Goal: Task Accomplishment & Management: Complete application form

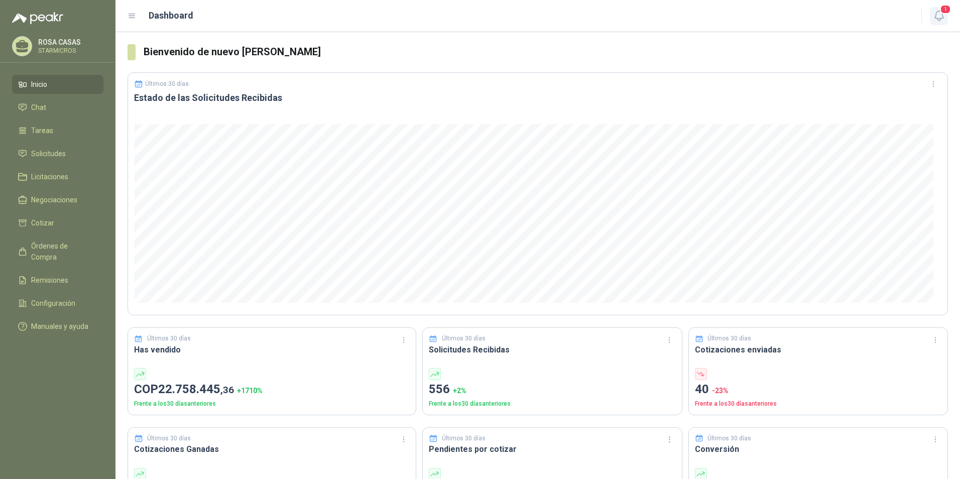
click at [930, 11] on div "1" at bounding box center [928, 16] width 39 height 16
click at [935, 11] on icon "button" at bounding box center [939, 16] width 13 height 13
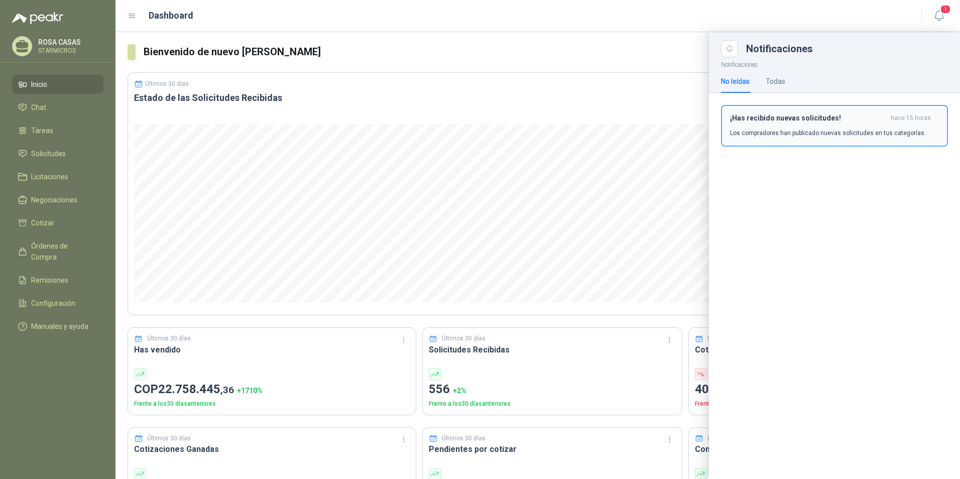
click at [807, 143] on button "¡Has recibido nuevas solicitudes! hace 15 horas Los compradores han publicado n…" at bounding box center [834, 126] width 227 height 42
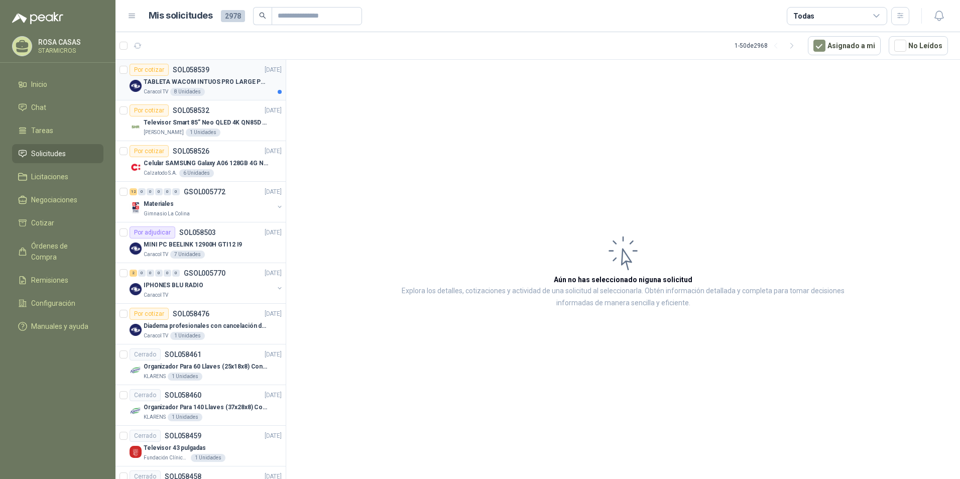
click at [250, 90] on div "Caracol TV 8 Unidades" at bounding box center [213, 92] width 138 height 8
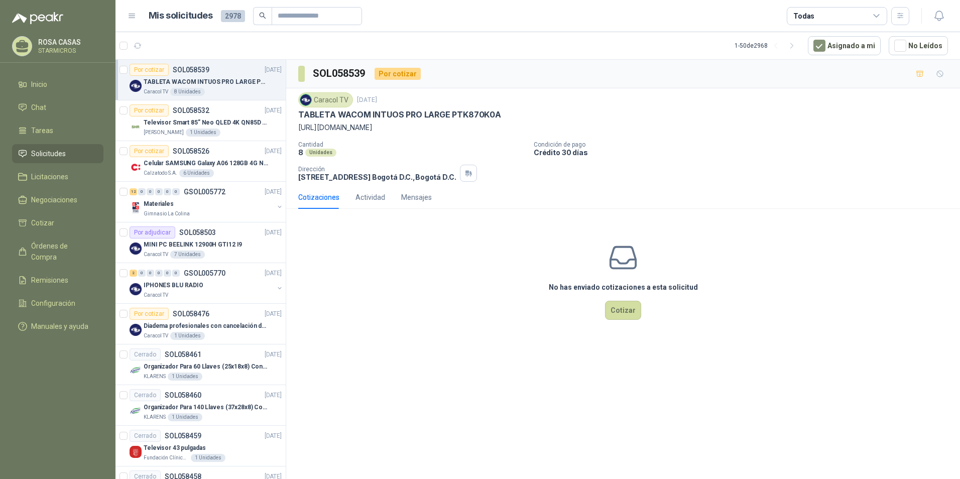
drag, startPoint x: 297, startPoint y: 124, endPoint x: 653, endPoint y: 132, distance: 356.2
click at [653, 132] on div "Caracol TV [DATE] TABLETA WACOM INTUOS PRO LARGE PTK870K0A [URL][DOMAIN_NAME] C…" at bounding box center [623, 136] width 674 height 97
copy p "[URL][DOMAIN_NAME]"
click at [215, 238] on div "Por adjudicar SOL058503 [DATE]" at bounding box center [206, 232] width 152 height 12
click at [219, 290] on div "IPHONES BLU RADIO" at bounding box center [209, 285] width 130 height 12
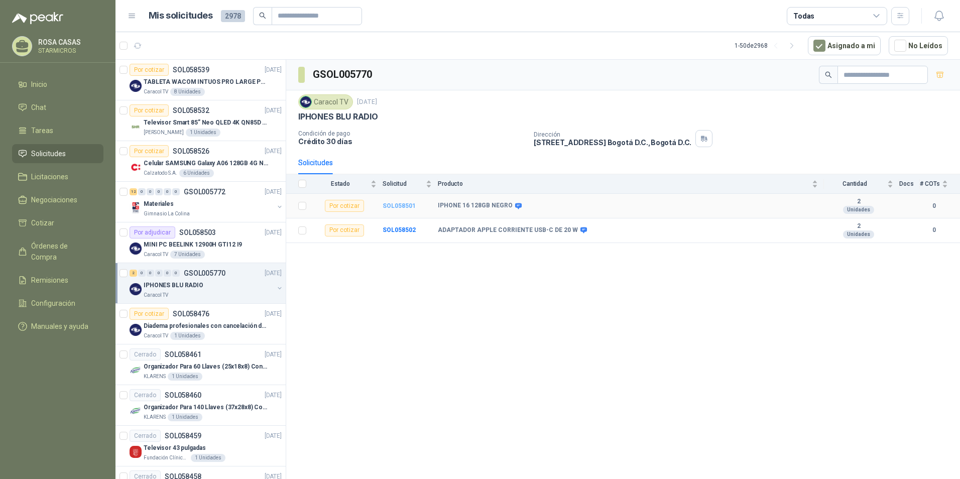
click at [404, 208] on b "SOL058501" at bounding box center [399, 205] width 33 height 7
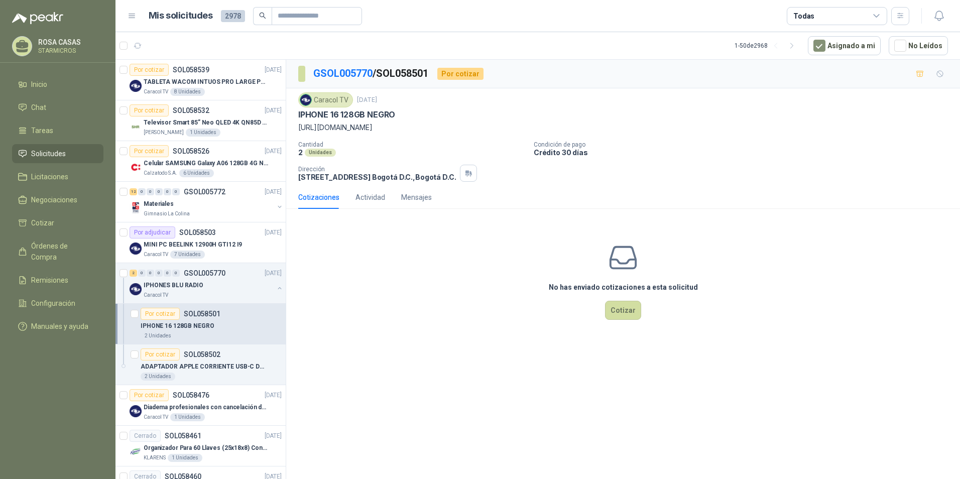
drag, startPoint x: 296, startPoint y: 129, endPoint x: 540, endPoint y: 120, distance: 244.2
click at [540, 120] on div "Caracol TV [DATE] IPHONE 16 128GB NEGRO [URL][DOMAIN_NAME] Cantidad 2 Unidades …" at bounding box center [623, 136] width 674 height 97
click at [524, 128] on p "[URL][DOMAIN_NAME]" at bounding box center [623, 127] width 650 height 11
drag, startPoint x: 524, startPoint y: 128, endPoint x: 294, endPoint y: 127, distance: 229.5
click at [294, 127] on div "Caracol TV [DATE] IPHONE 16 128GB NEGRO [URL][DOMAIN_NAME] Cantidad 2 Unidades …" at bounding box center [623, 136] width 674 height 97
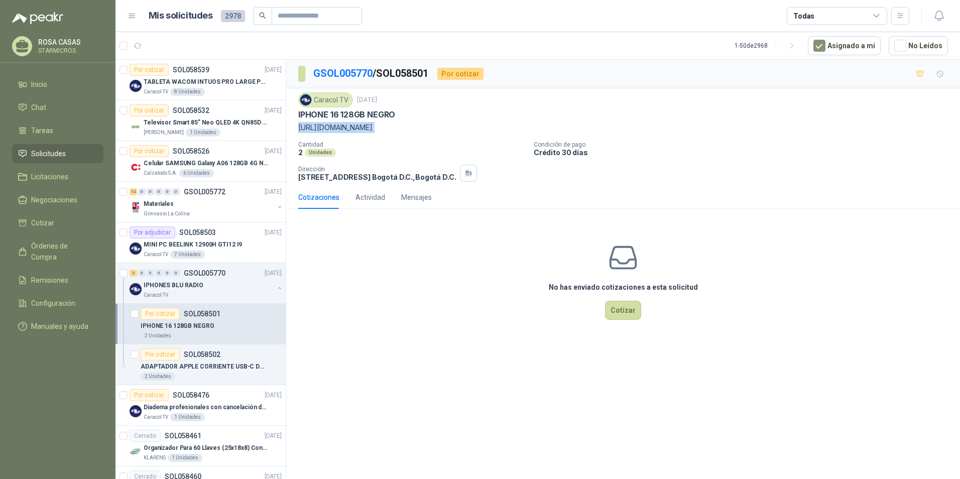
copy p "[URL][DOMAIN_NAME]"
drag, startPoint x: 327, startPoint y: 113, endPoint x: 368, endPoint y: 119, distance: 41.5
click at [368, 119] on p "IPHONE 16 128GB NEGRO" at bounding box center [346, 114] width 97 height 11
click at [231, 91] on div "Caracol TV 8 Unidades" at bounding box center [213, 92] width 138 height 8
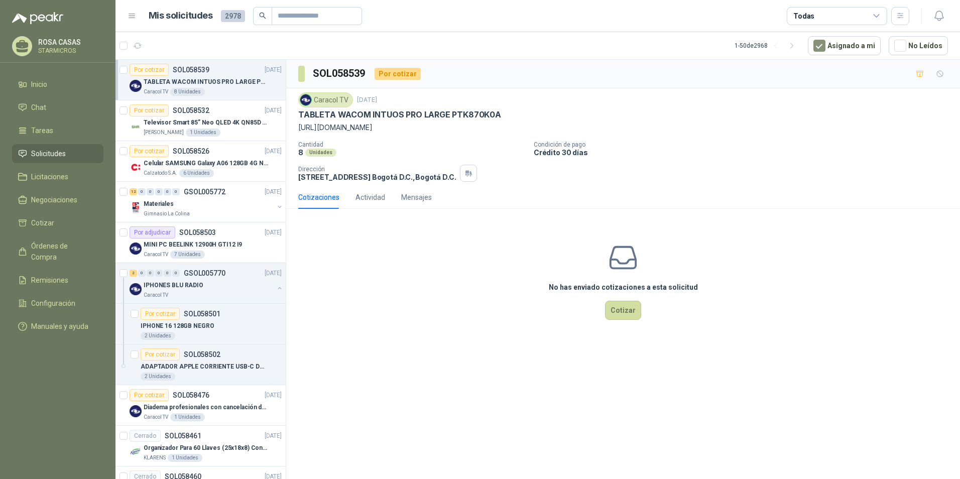
drag, startPoint x: 354, startPoint y: 118, endPoint x: 459, endPoint y: 122, distance: 104.5
click at [459, 121] on div "Caracol TV [DATE] TABLETA WACOM INTUOS PRO LARGE PTK870K0A [URL][DOMAIN_NAME]" at bounding box center [623, 112] width 650 height 41
click at [375, 137] on div "Caracol TV [DATE] TABLETA WACOM INTUOS PRO LARGE PTK870K0A [URL][DOMAIN_NAME] C…" at bounding box center [623, 136] width 650 height 89
drag, startPoint x: 661, startPoint y: 128, endPoint x: 364, endPoint y: 149, distance: 298.0
click at [364, 149] on div "Caracol TV [DATE] TABLETA WACOM INTUOS PRO LARGE PTK870K0A [URL][DOMAIN_NAME] C…" at bounding box center [623, 136] width 650 height 89
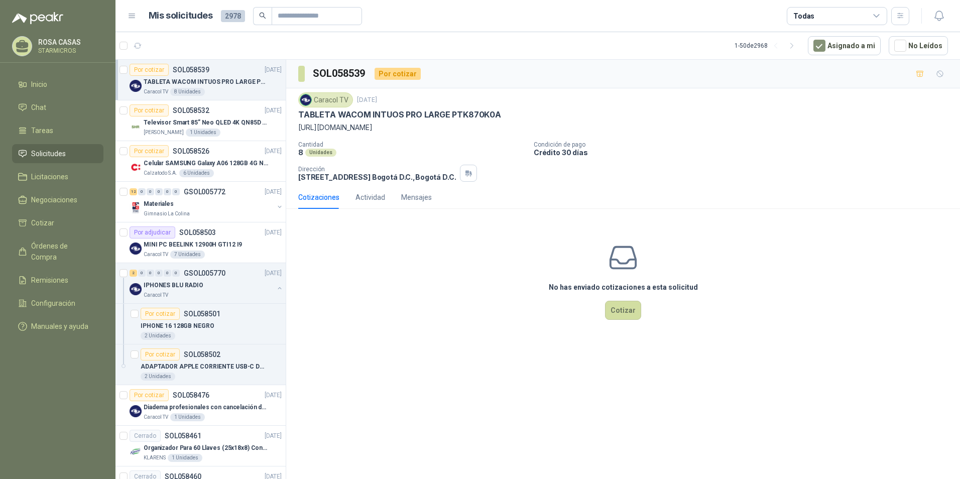
click at [617, 298] on div "No has enviado cotizaciones a esta solicitud Cotizar" at bounding box center [623, 281] width 674 height 128
click at [623, 308] on button "Cotizar" at bounding box center [623, 310] width 36 height 19
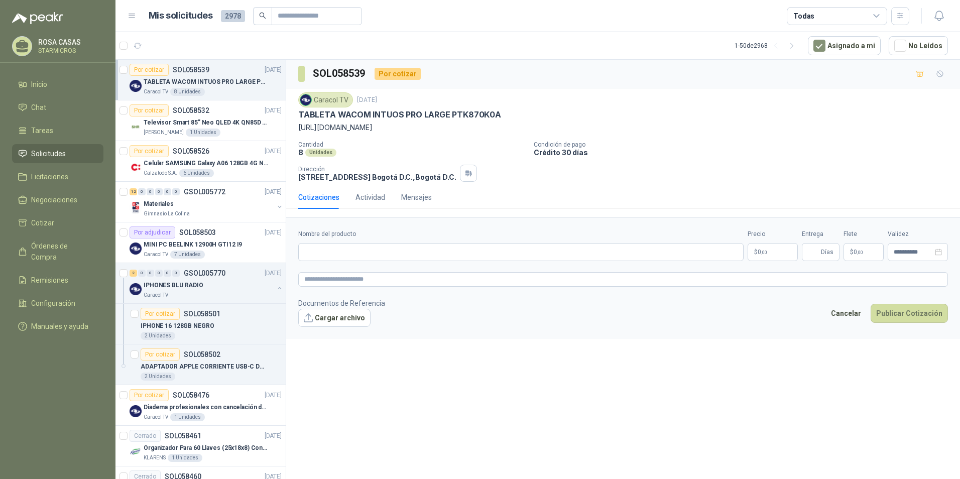
click at [346, 263] on form "**********" at bounding box center [623, 278] width 674 height 122
click at [356, 255] on input "Nombre del producto" at bounding box center [520, 252] width 445 height 18
click at [326, 251] on input "Nombre del producto" at bounding box center [520, 252] width 445 height 18
paste input "**********"
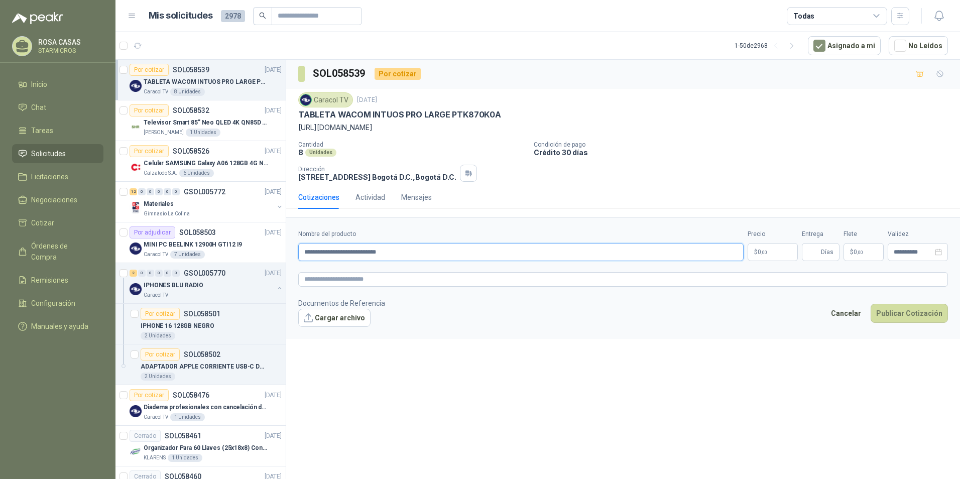
paste input "**********"
click at [773, 362] on div "**********" at bounding box center [623, 271] width 674 height 423
click at [492, 259] on input "**********" at bounding box center [520, 252] width 445 height 18
type input "**********"
click at [783, 253] on p "$ 0 ,00" at bounding box center [773, 252] width 50 height 18
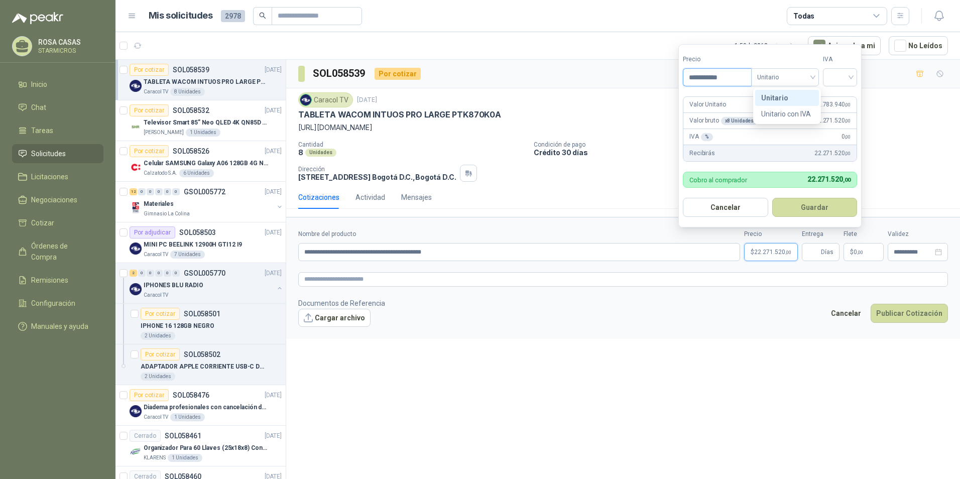
click at [723, 69] on input "**********" at bounding box center [717, 77] width 68 height 17
drag, startPoint x: 731, startPoint y: 70, endPoint x: 692, endPoint y: 72, distance: 38.8
click at [692, 72] on input "**********" at bounding box center [717, 77] width 68 height 17
click at [733, 81] on input "**********" at bounding box center [717, 77] width 68 height 17
click at [784, 80] on span "Unitario" at bounding box center [785, 77] width 56 height 15
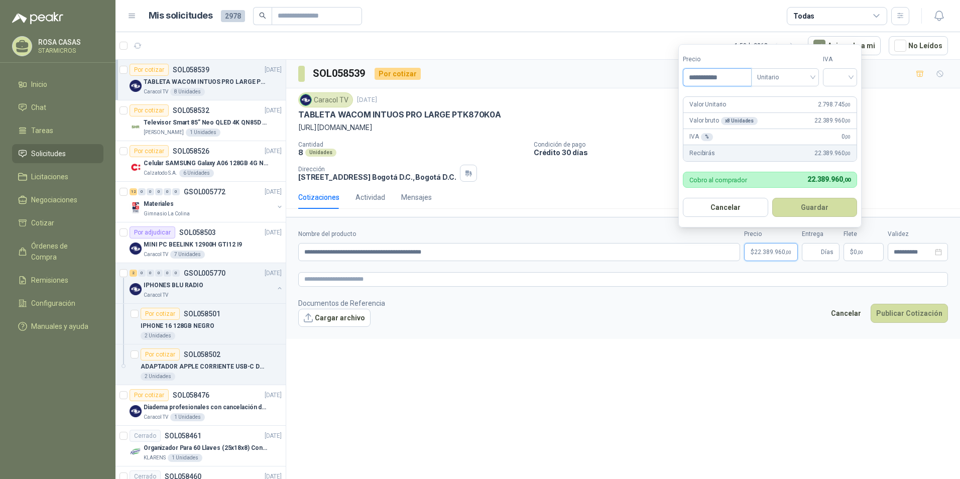
click at [736, 76] on input "**********" at bounding box center [717, 77] width 68 height 17
click at [774, 78] on span "Unitario" at bounding box center [785, 77] width 56 height 15
click at [722, 79] on input "**********" at bounding box center [717, 77] width 68 height 17
type input "**********"
click at [728, 111] on div "Valor Unitario 2.798.749 ,00" at bounding box center [769, 105] width 173 height 16
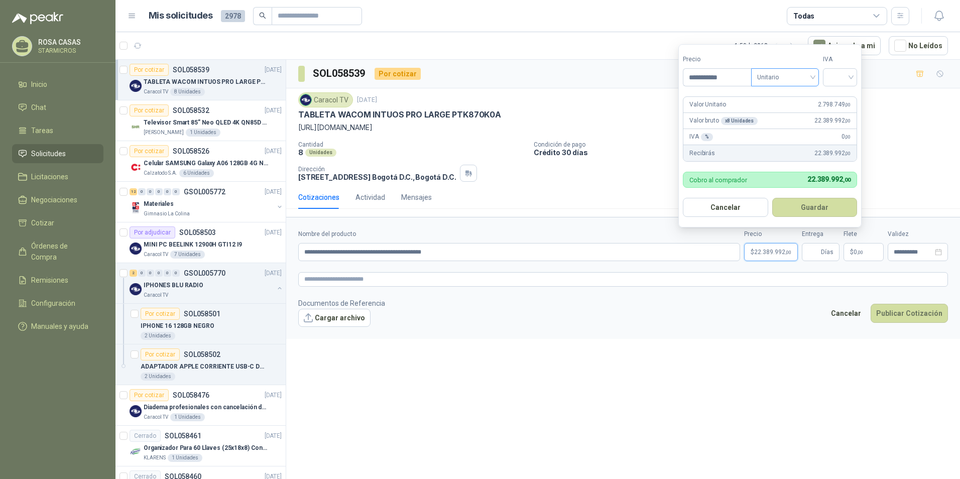
click at [785, 75] on span "Unitario" at bounding box center [785, 77] width 56 height 15
click at [847, 73] on input "search" at bounding box center [840, 76] width 22 height 15
click at [842, 93] on div "19%" at bounding box center [842, 97] width 19 height 11
drag, startPoint x: 830, startPoint y: 117, endPoint x: 858, endPoint y: 119, distance: 28.7
click at [858, 119] on div "Valor bruto x 8 Unidades 22.389.992 ,00" at bounding box center [771, 121] width 176 height 16
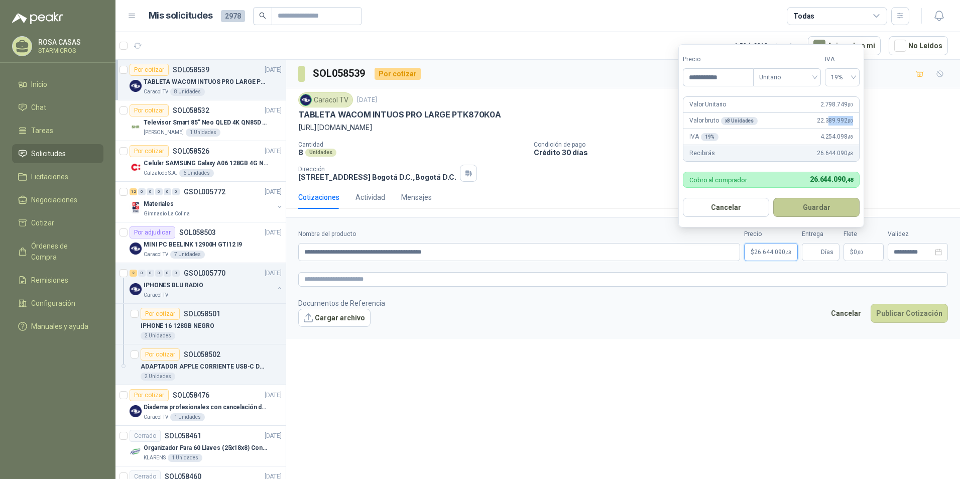
click at [833, 206] on button "Guardar" at bounding box center [816, 207] width 86 height 19
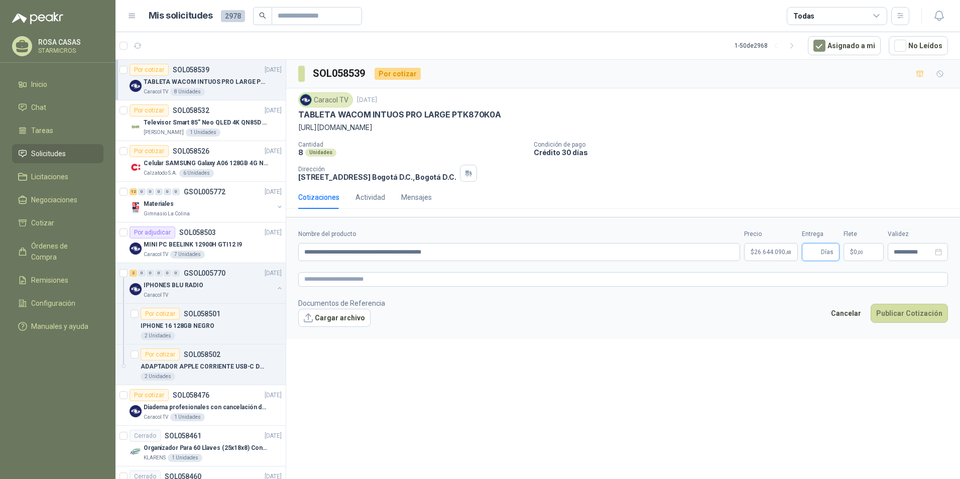
click at [817, 246] on input "Entrega" at bounding box center [813, 252] width 11 height 17
type input "**"
click at [847, 256] on p "$ 0 ,00" at bounding box center [864, 252] width 40 height 18
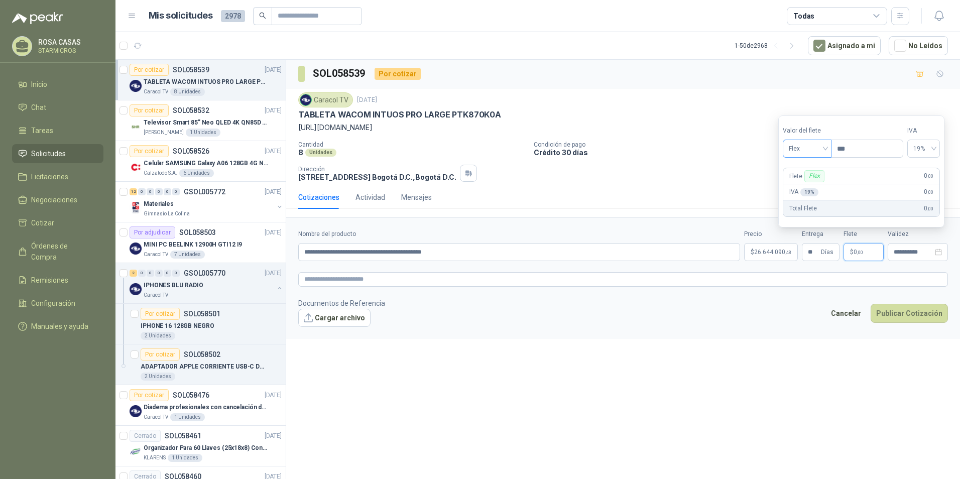
click at [816, 154] on span "Flex" at bounding box center [807, 148] width 37 height 15
click at [804, 186] on div "Incluido" at bounding box center [808, 185] width 35 height 11
click at [907, 258] on div "**********" at bounding box center [918, 252] width 60 height 18
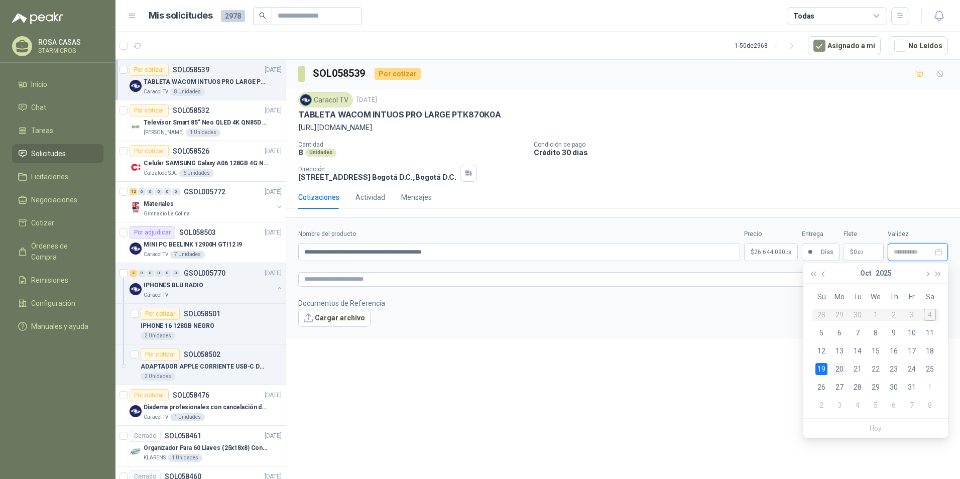
type input "**********"
click at [844, 371] on div "20" at bounding box center [840, 369] width 12 height 12
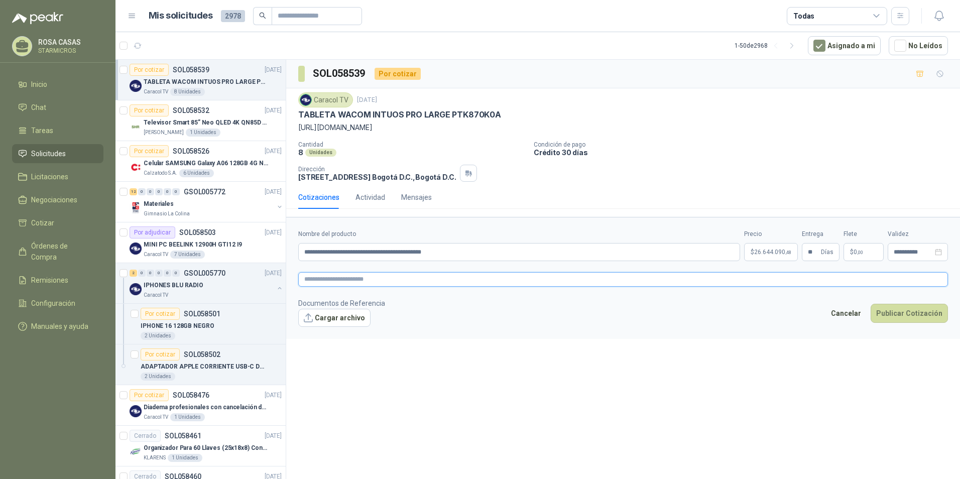
click at [353, 282] on textarea at bounding box center [623, 279] width 650 height 15
click at [363, 281] on textarea at bounding box center [623, 279] width 650 height 15
paste textarea "**********"
type textarea "**********"
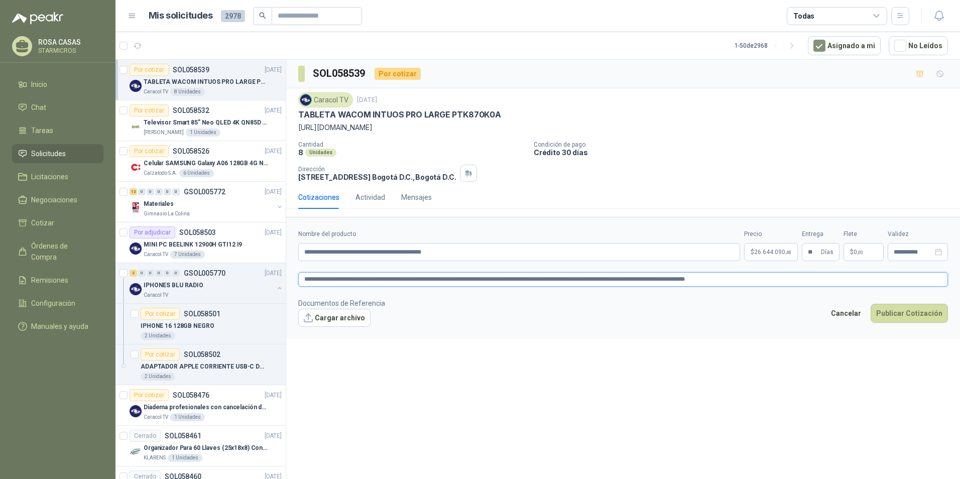
type textarea "**********"
click at [724, 271] on form "**********" at bounding box center [623, 278] width 674 height 122
click at [724, 277] on textarea "**********" at bounding box center [623, 279] width 650 height 15
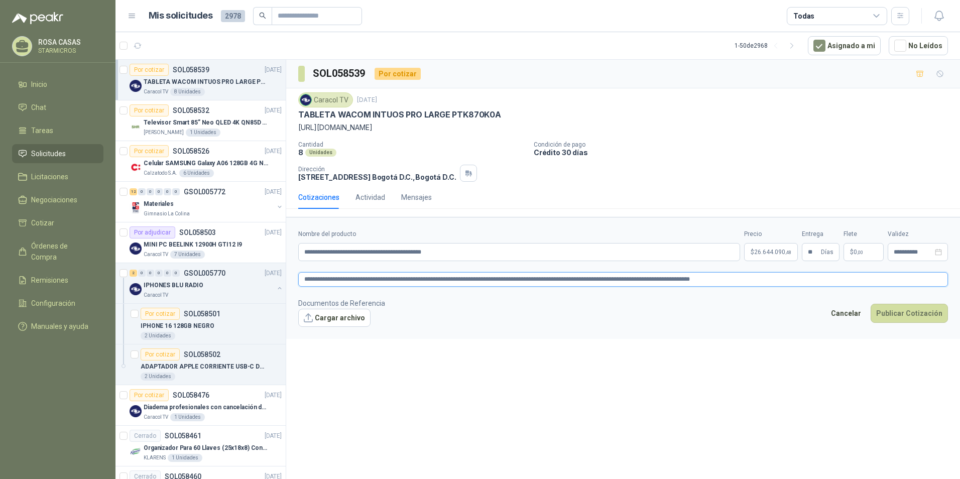
click at [732, 281] on textarea "**********" at bounding box center [623, 279] width 650 height 15
type textarea "**********"
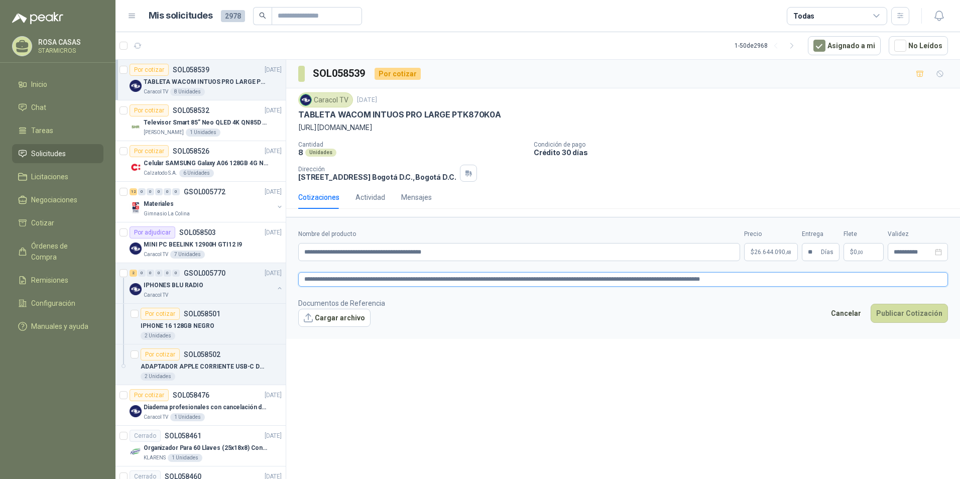
type textarea "**********"
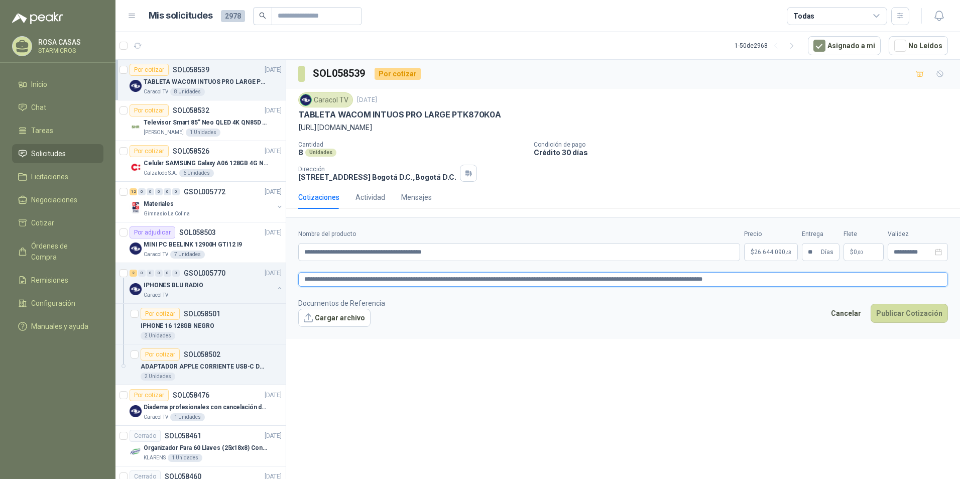
type textarea "**********"
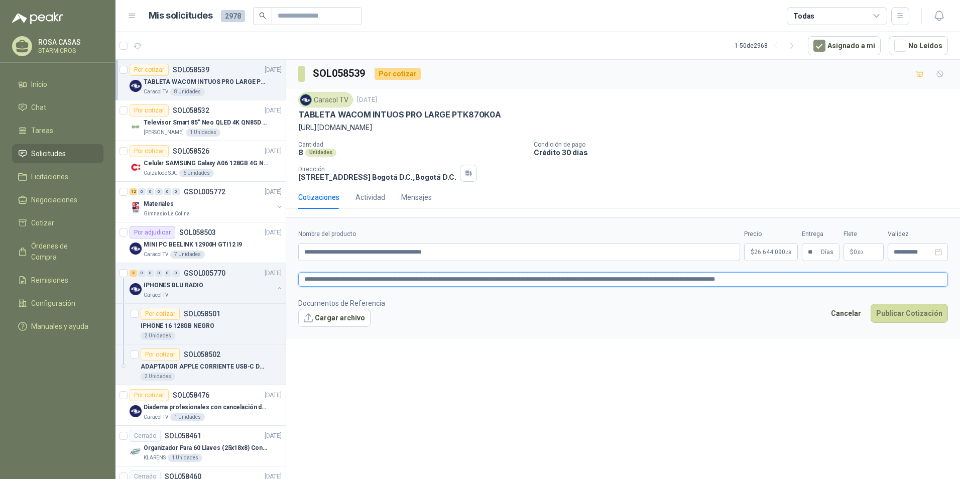
type textarea "**********"
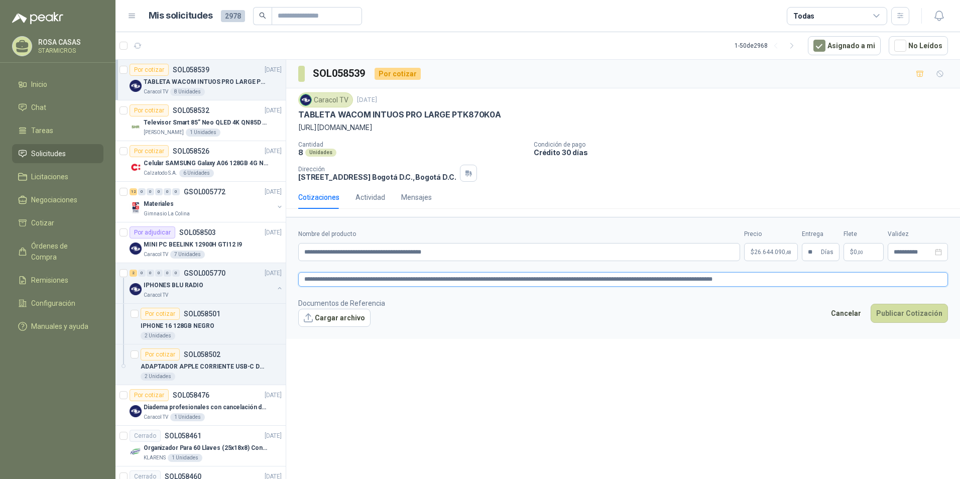
type textarea "**********"
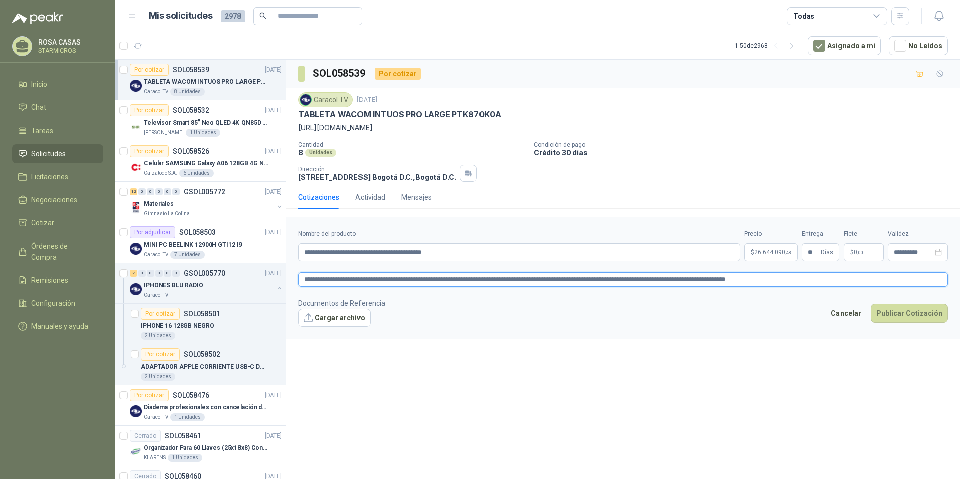
type textarea "**********"
click at [778, 319] on footer "Documentos de Referencia Cargar archivo Cancelar Publicar Cotización" at bounding box center [623, 312] width 650 height 29
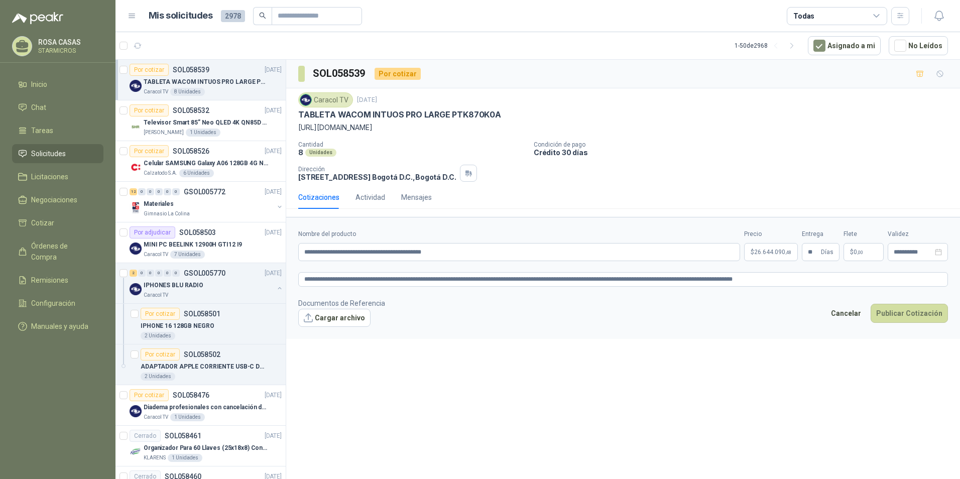
click at [777, 267] on form "**********" at bounding box center [623, 278] width 674 height 122
click at [774, 276] on textarea "**********" at bounding box center [623, 279] width 650 height 15
click at [321, 315] on button "Cargar archivo" at bounding box center [334, 318] width 72 height 18
click at [343, 319] on button "Cargar archivo" at bounding box center [334, 318] width 72 height 18
click at [790, 281] on textarea "**********" at bounding box center [623, 279] width 650 height 15
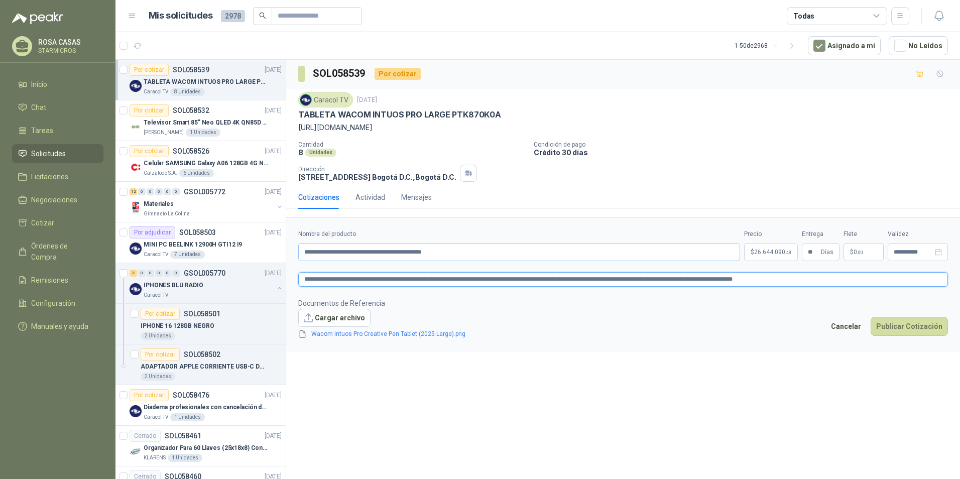
type textarea "**********"
paste textarea "**********"
type textarea "**********"
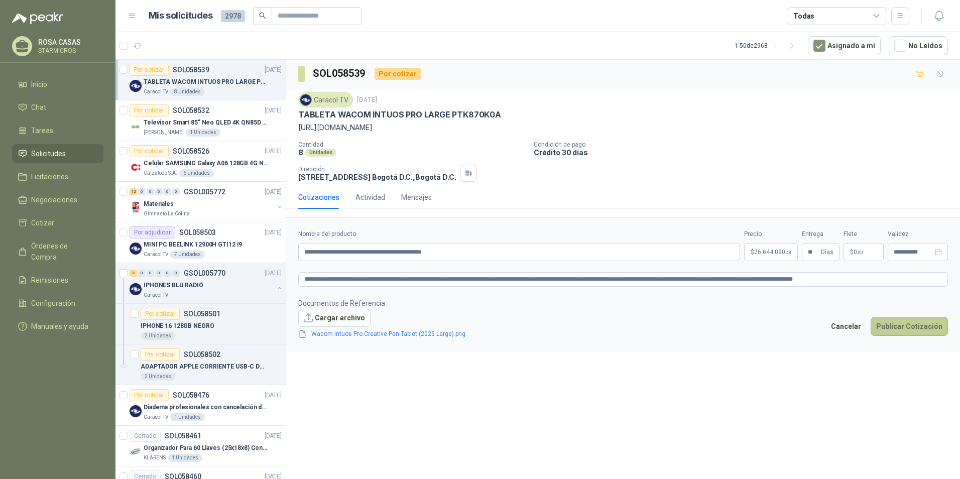
click at [899, 326] on button "Publicar Cotización" at bounding box center [909, 326] width 77 height 19
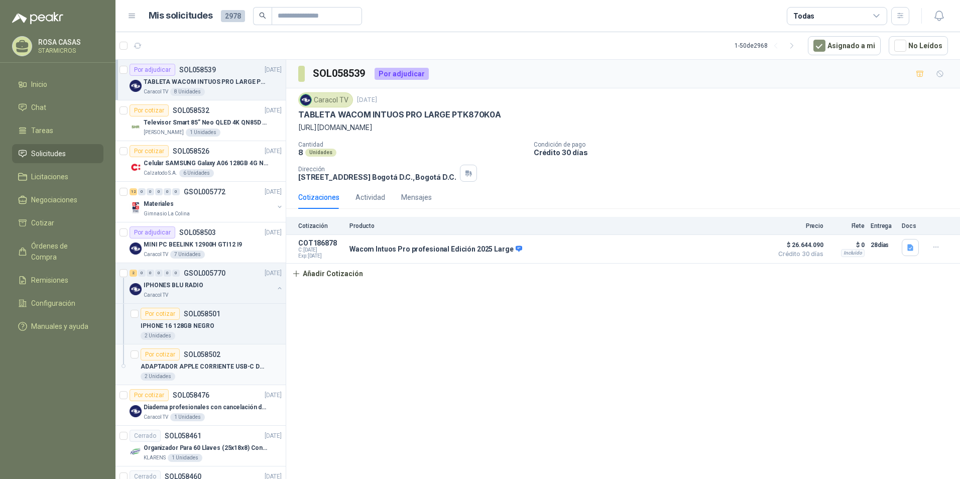
click at [223, 376] on div "2 Unidades" at bounding box center [211, 377] width 141 height 8
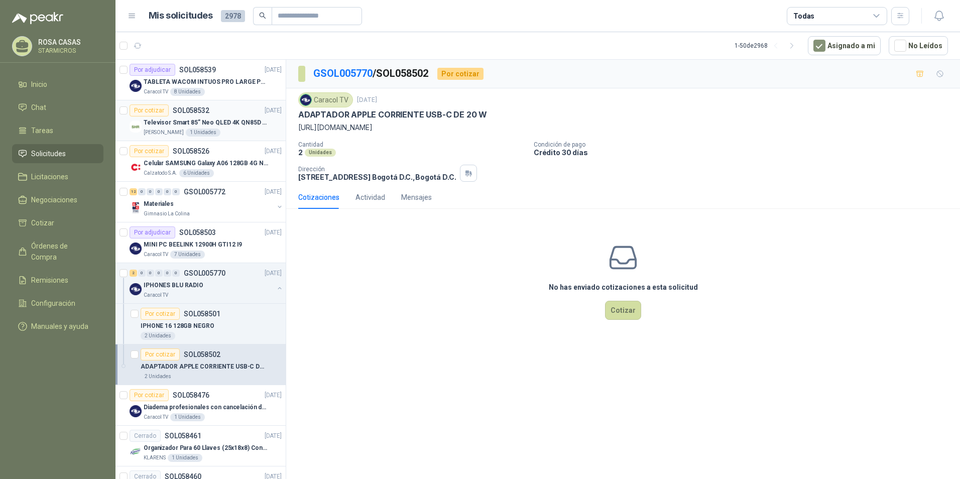
click at [233, 130] on div "[PERSON_NAME] 1 Unidades" at bounding box center [213, 133] width 138 height 8
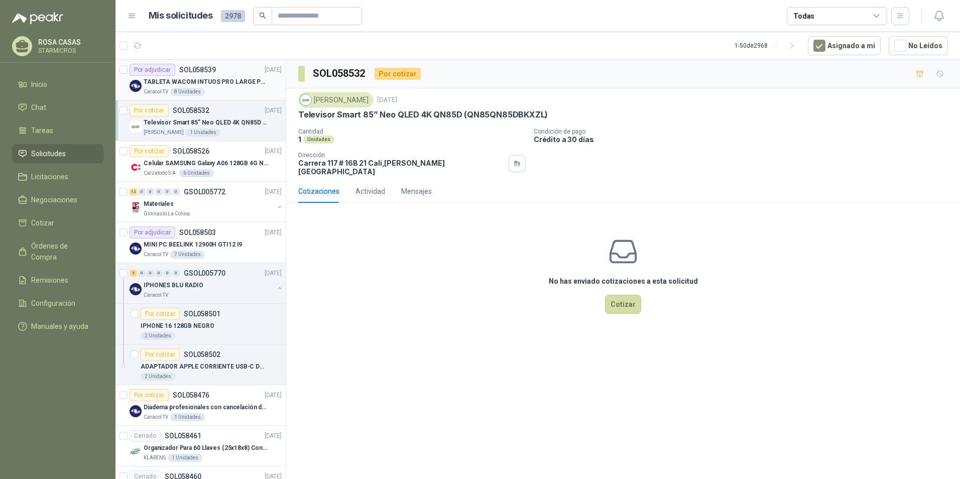
click at [256, 80] on p "TABLETA WACOM INTUOS PRO LARGE PTK870K0A" at bounding box center [206, 82] width 125 height 10
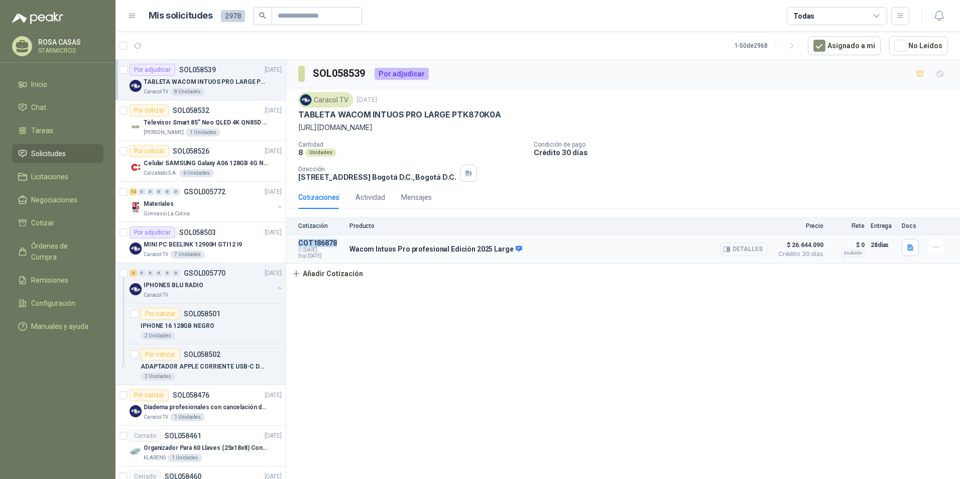
drag, startPoint x: 336, startPoint y: 243, endPoint x: 300, endPoint y: 243, distance: 35.7
click at [300, 243] on p "COT186878" at bounding box center [320, 243] width 45 height 8
copy p "COT186878"
drag, startPoint x: 298, startPoint y: 112, endPoint x: 492, endPoint y: 109, distance: 193.9
click at [492, 109] on div "Caracol TV [DATE] TABLETA WACOM INTUOS PRO LARGE PTK870K0A [URL][DOMAIN_NAME] C…" at bounding box center [623, 136] width 674 height 97
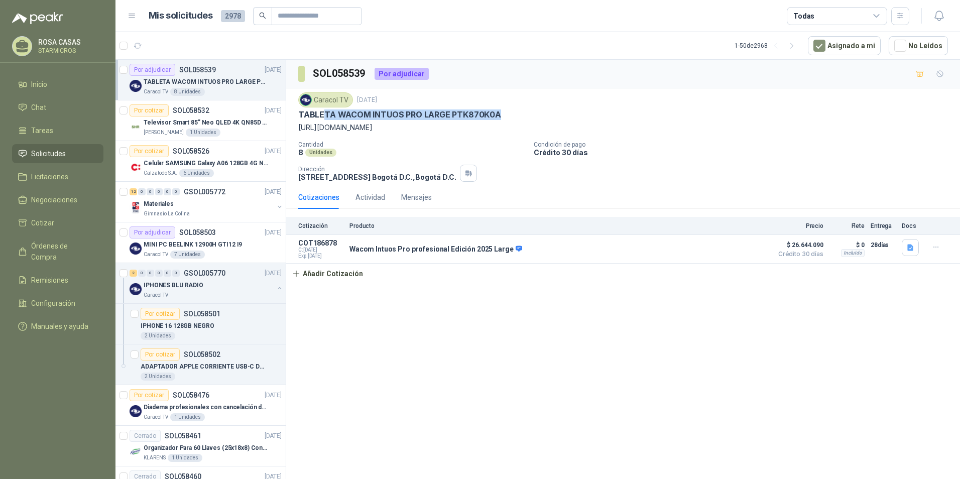
drag, startPoint x: 498, startPoint y: 115, endPoint x: 323, endPoint y: 111, distance: 175.3
click at [323, 111] on div "TABLETA WACOM INTUOS PRO LARGE PTK870K0A" at bounding box center [623, 114] width 650 height 11
copy p "ABLETA WACOM INTUOS PRO LARGE"
drag, startPoint x: 301, startPoint y: 115, endPoint x: 447, endPoint y: 109, distance: 146.2
click at [447, 109] on p "TABLETA WACOM INTUOS PRO LARGE PTK870K0A" at bounding box center [399, 114] width 203 height 11
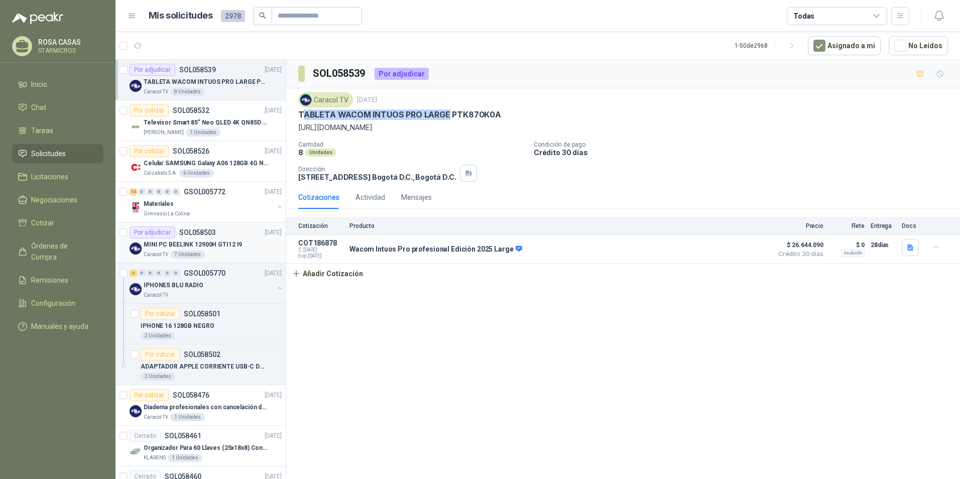
click at [206, 251] on div "Caracol TV 7 Unidades" at bounding box center [213, 255] width 138 height 8
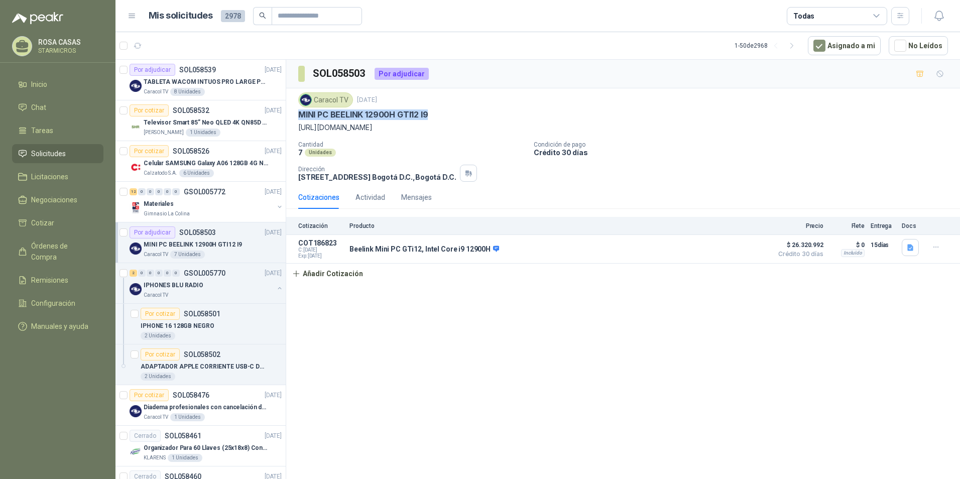
drag, startPoint x: 298, startPoint y: 112, endPoint x: 435, endPoint y: 111, distance: 137.1
click at [435, 111] on div "MINI PC BEELINK 12900H GTI12 I9" at bounding box center [623, 114] width 650 height 11
copy p "MINI PC BEELINK 12900H GTI12 I9"
click at [232, 246] on p "MINI PC BEELINK 12900H GTI12 I9" at bounding box center [193, 245] width 98 height 10
click at [213, 83] on p "TABLETA WACOM INTUOS PRO LARGE PTK870K0A" at bounding box center [206, 82] width 125 height 10
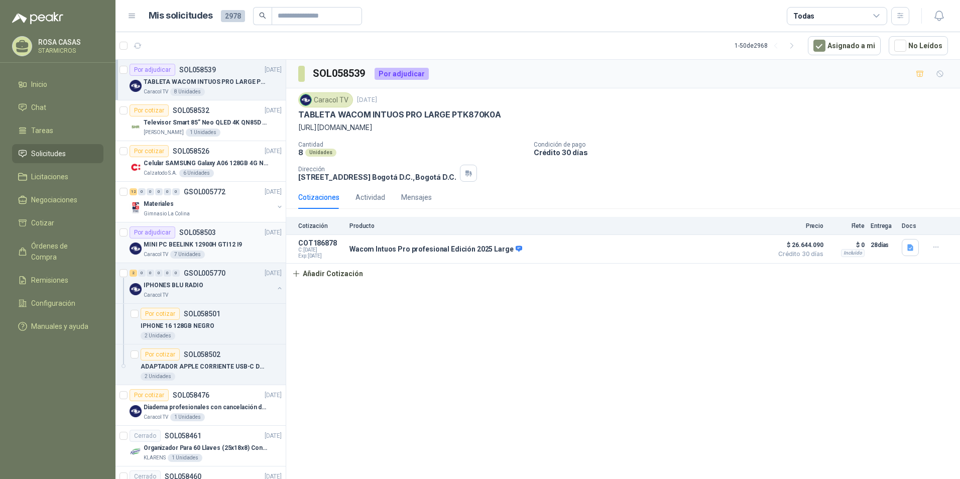
click at [220, 244] on p "MINI PC BEELINK 12900H GTI12 I9" at bounding box center [193, 245] width 98 height 10
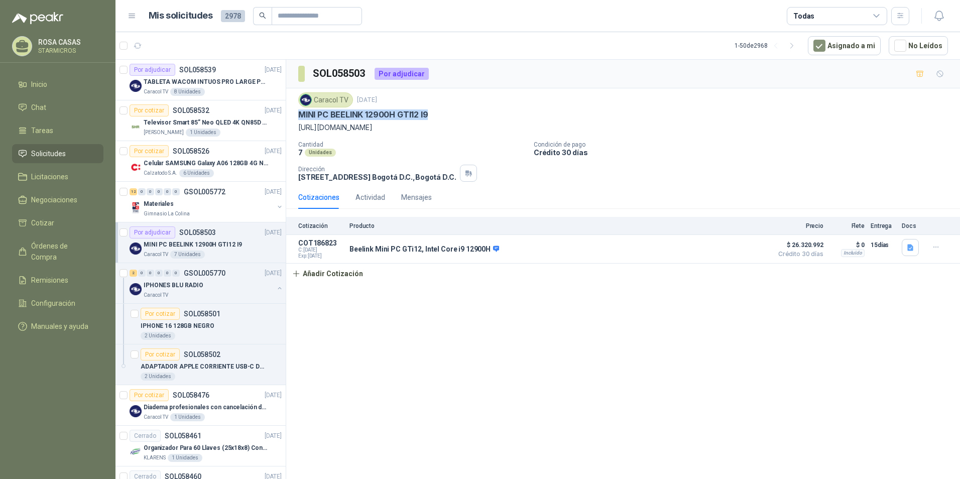
drag, startPoint x: 299, startPoint y: 110, endPoint x: 444, endPoint y: 111, distance: 145.1
click at [444, 111] on div "MINI PC BEELINK 12900H GTI12 I9" at bounding box center [623, 114] width 650 height 11
copy p "MINI PC BEELINK 12900H GTI12 I9"
drag, startPoint x: 336, startPoint y: 243, endPoint x: 295, endPoint y: 242, distance: 40.7
click at [295, 242] on article "COT186823 C: [DATE] Exp: [DATE] Beelink Mini PC GTi12, Intel Core i9 12900H Det…" at bounding box center [623, 249] width 674 height 29
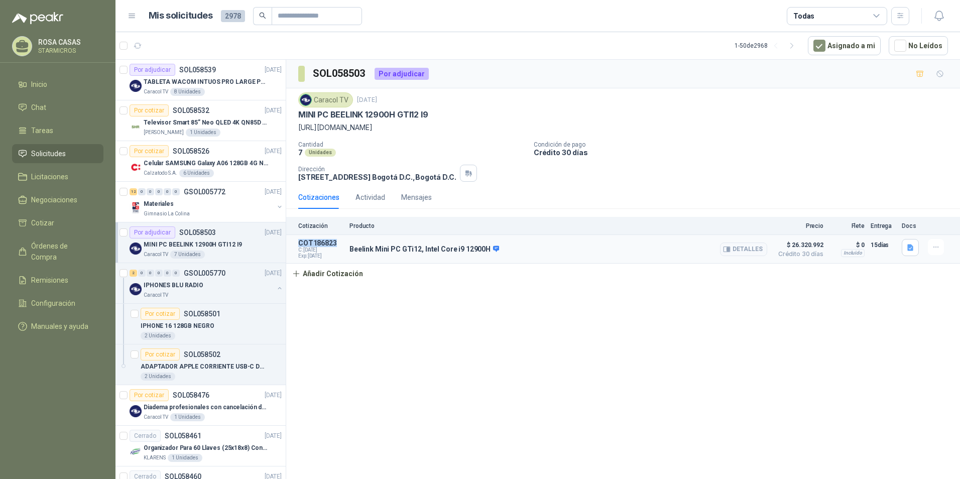
copy p "COT186823"
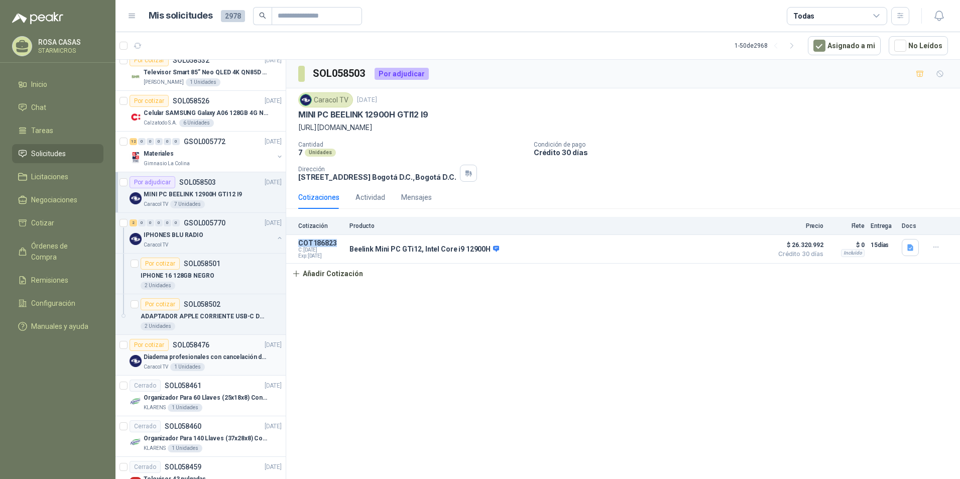
click at [209, 354] on p "Diadema profesionales con cancelación de ruido en micrófono" at bounding box center [206, 358] width 125 height 10
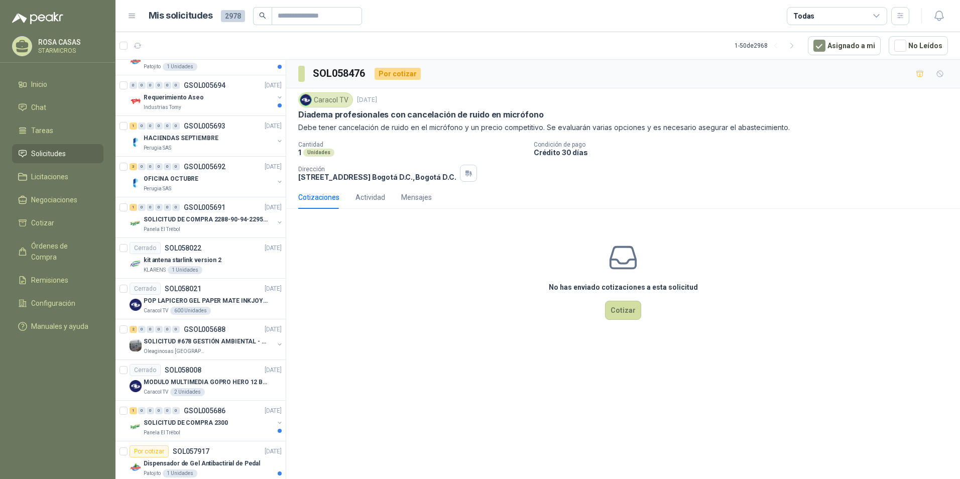
scroll to position [1715, 0]
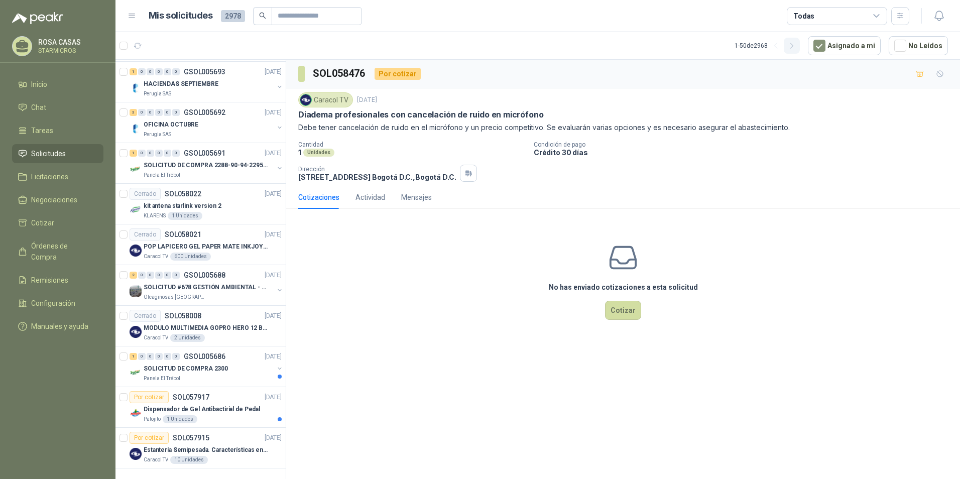
click at [796, 45] on icon "button" at bounding box center [792, 46] width 9 height 9
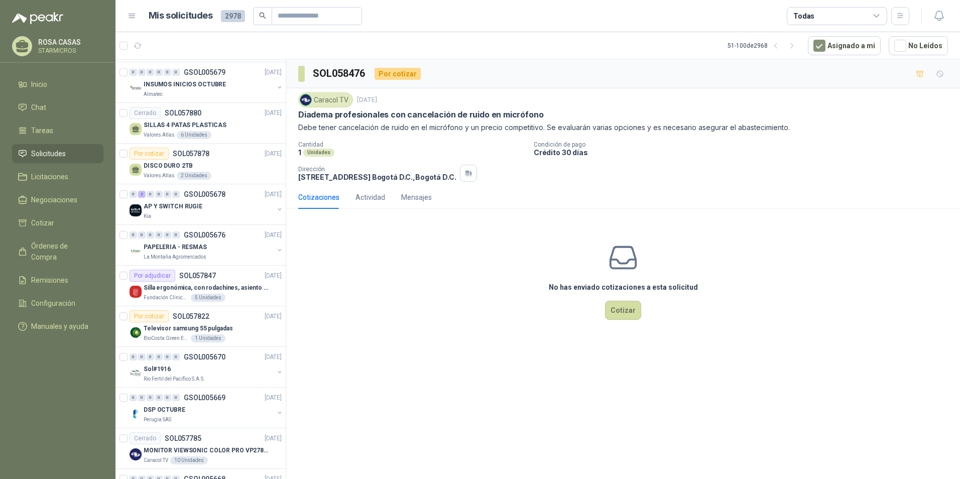
scroll to position [0, 0]
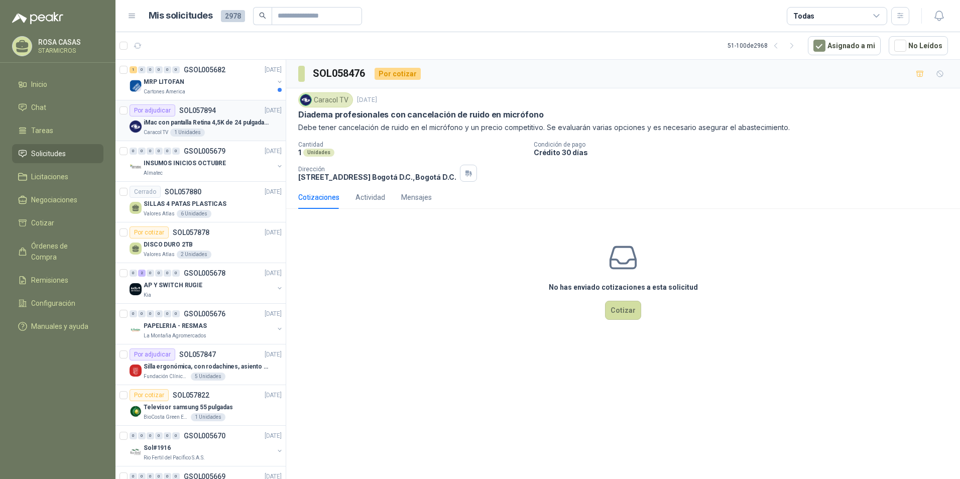
click at [239, 129] on div "Caracol TV 1 Unidades" at bounding box center [213, 133] width 138 height 8
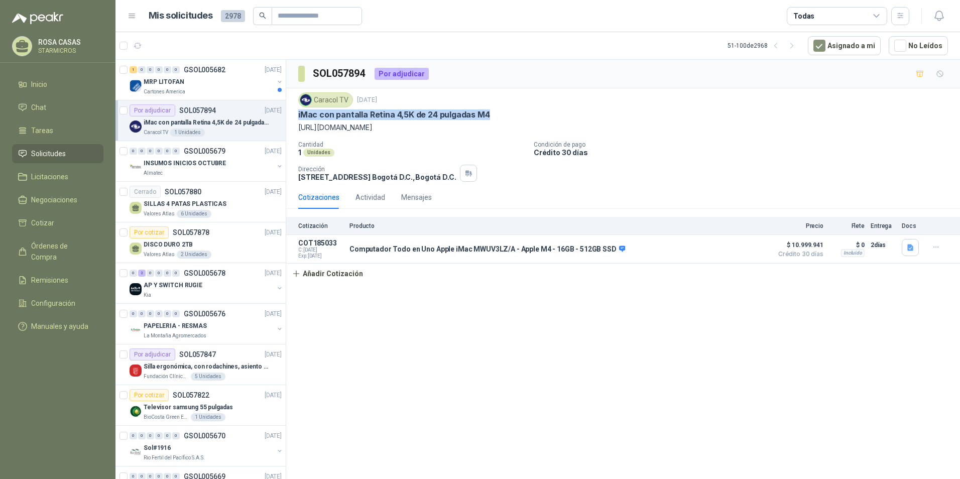
drag, startPoint x: 295, startPoint y: 112, endPoint x: 494, endPoint y: 112, distance: 198.9
click at [494, 112] on div "Caracol TV [DATE] iMac con pantalla Retina 4,5K de 24 pulgadas M4 [URL][DOMAIN_…" at bounding box center [623, 136] width 674 height 97
copy p "iMac con pantalla Retina 4,5K de 24 pulgadas M4"
drag, startPoint x: 336, startPoint y: 244, endPoint x: 300, endPoint y: 245, distance: 36.7
click at [300, 245] on p "COT185033" at bounding box center [320, 243] width 45 height 8
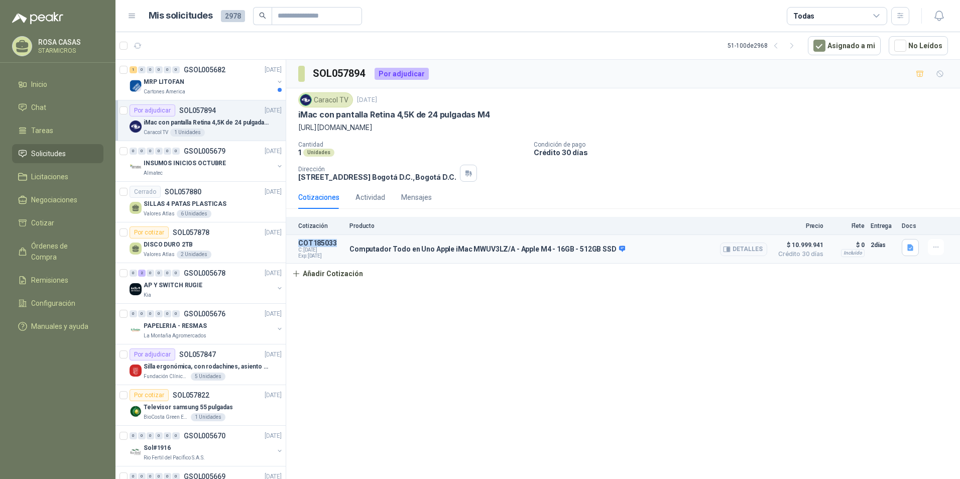
copy p "COT185033"
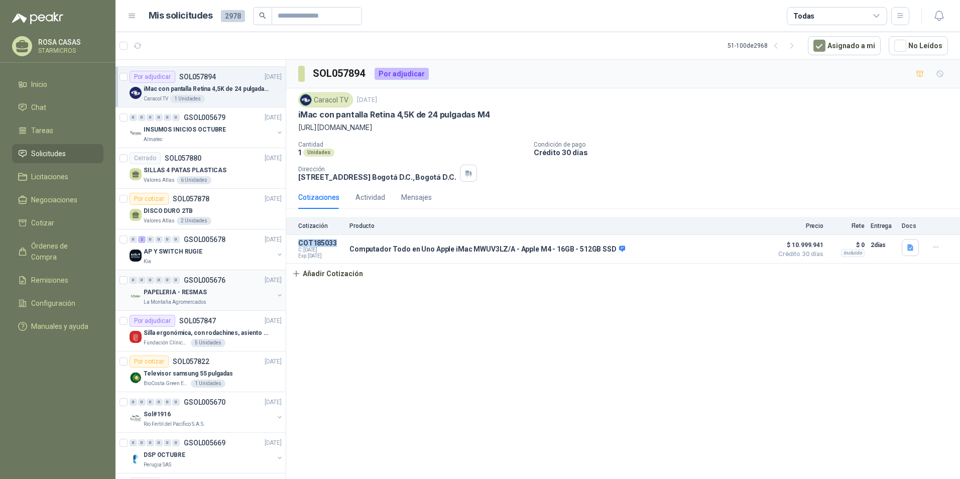
scroll to position [50, 0]
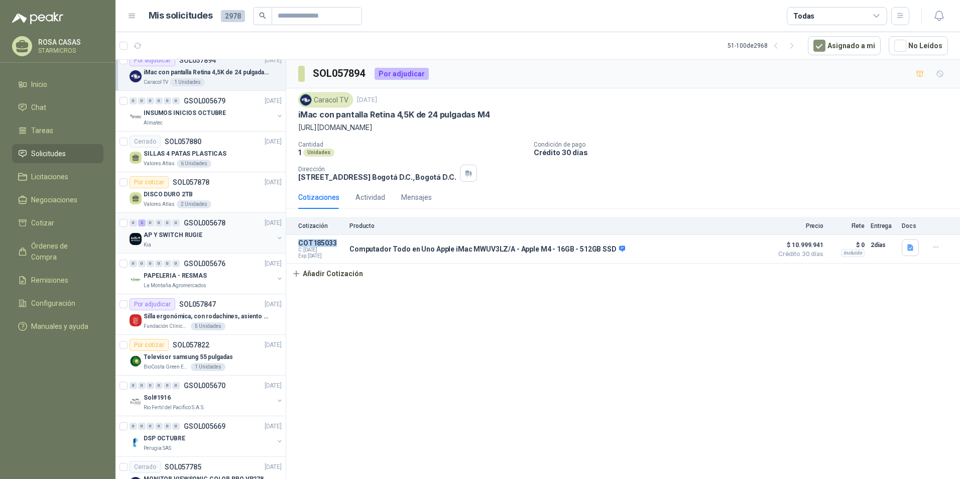
click at [227, 239] on div "AP Y SWITCH RUGIE" at bounding box center [209, 235] width 130 height 12
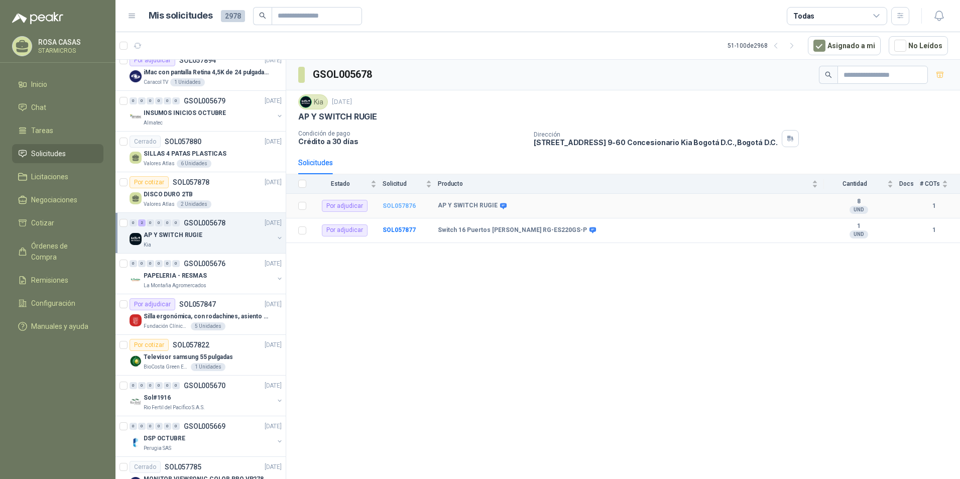
click at [406, 205] on b "SOL057876" at bounding box center [399, 205] width 33 height 7
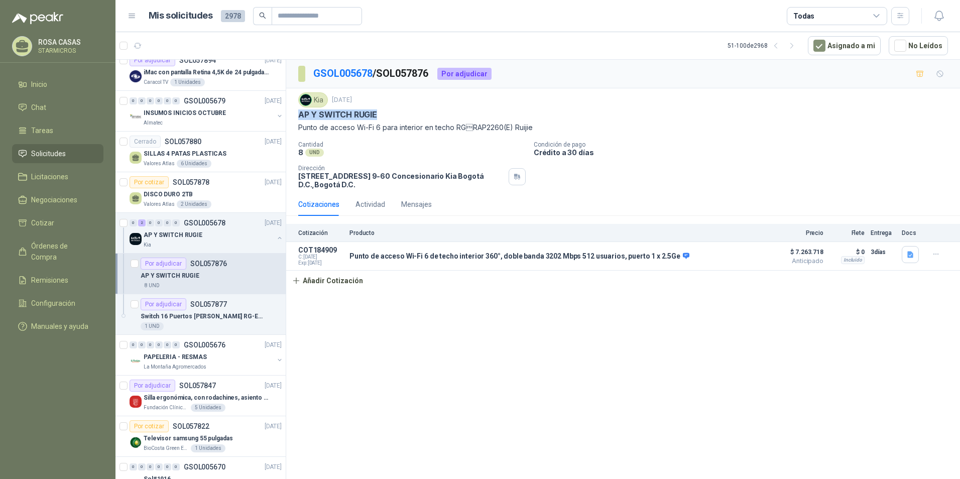
drag, startPoint x: 294, startPoint y: 117, endPoint x: 385, endPoint y: 111, distance: 91.1
click at [385, 111] on div "Kia [DATE] AP Y SWITCH RUGIE Punto de acceso Wi-Fi 6 para interior en techo RG…" at bounding box center [623, 140] width 674 height 104
copy p "AP Y SWITCH RUGIE"
drag, startPoint x: 336, startPoint y: 247, endPoint x: 297, endPoint y: 251, distance: 39.4
click at [297, 251] on article "COT184909 C: [DATE] Exp: [DATE] Punto de acceso Wi-Fi 6 de techo interior 360°,…" at bounding box center [623, 256] width 674 height 29
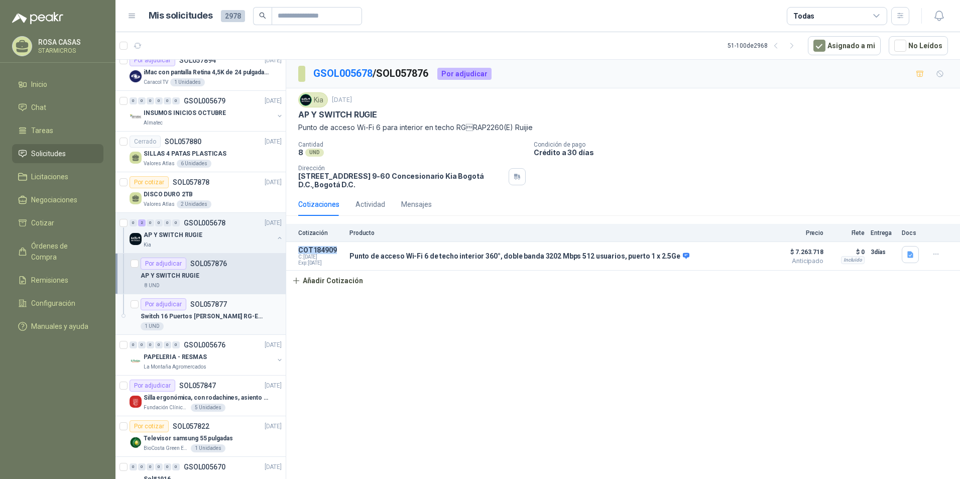
click at [161, 325] on div "1 UND" at bounding box center [152, 326] width 23 height 8
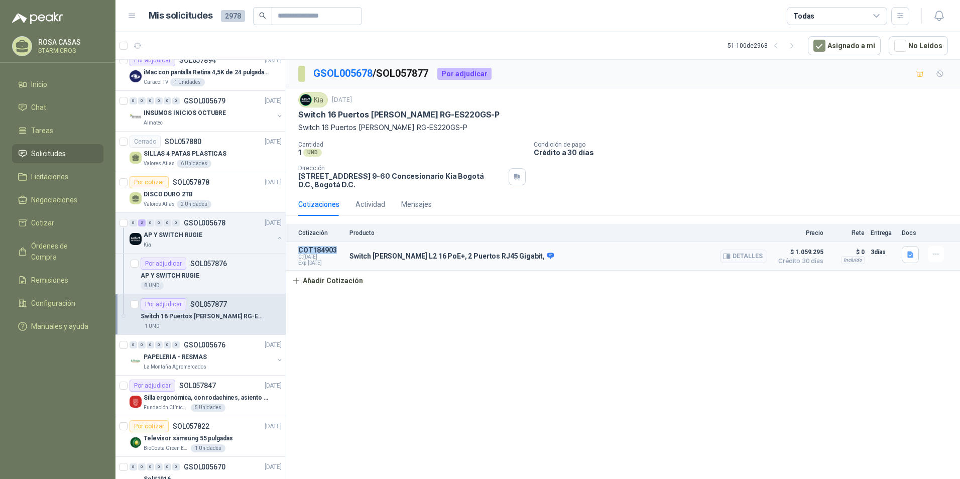
drag, startPoint x: 336, startPoint y: 246, endPoint x: 300, endPoint y: 247, distance: 36.7
click at [300, 247] on p "COT184903" at bounding box center [320, 250] width 45 height 8
drag, startPoint x: 301, startPoint y: 115, endPoint x: 452, endPoint y: 110, distance: 151.2
click at [452, 110] on div "Switch 16 Puertos [PERSON_NAME] RG-ES220GS-P" at bounding box center [623, 114] width 650 height 11
click at [234, 404] on div "Fundación Clínica Shaio 5 Unidades" at bounding box center [213, 408] width 138 height 8
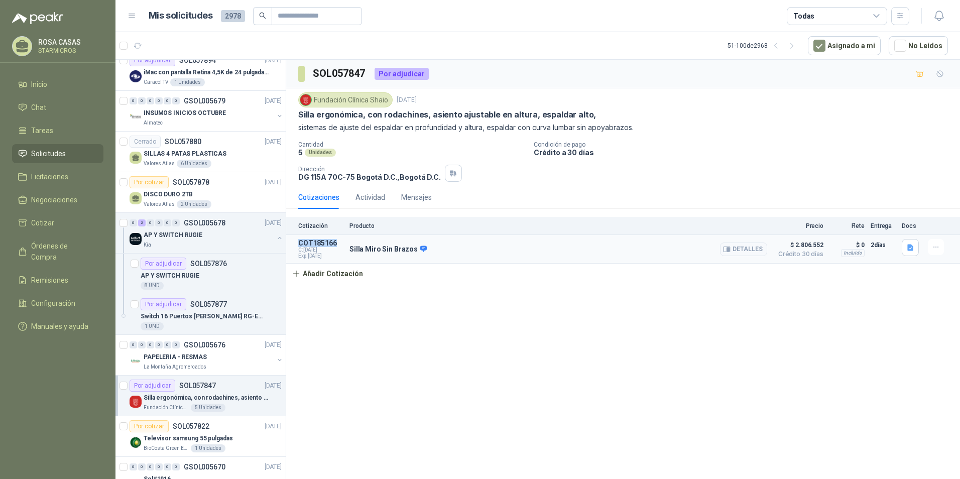
drag, startPoint x: 334, startPoint y: 241, endPoint x: 294, endPoint y: 240, distance: 40.2
click at [294, 240] on article "COT185166 C: [DATE] Exp: [DATE] Silla Miro Sin Brazos Detalles $ 2.806.552 Créd…" at bounding box center [623, 249] width 674 height 29
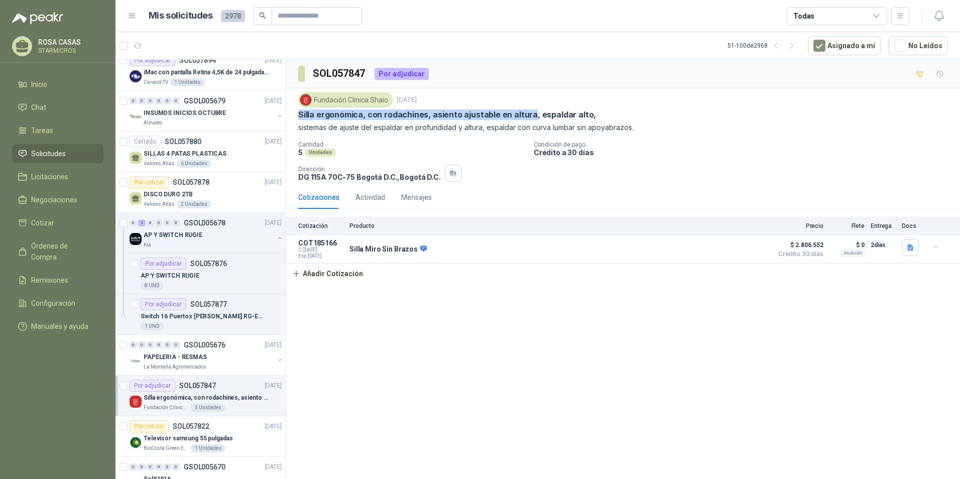
drag, startPoint x: 299, startPoint y: 115, endPoint x: 531, endPoint y: 117, distance: 231.5
click at [531, 117] on p "Silla ergonómica, con rodachines, asiento ajustable en altura, espaldar alto," at bounding box center [447, 114] width 298 height 11
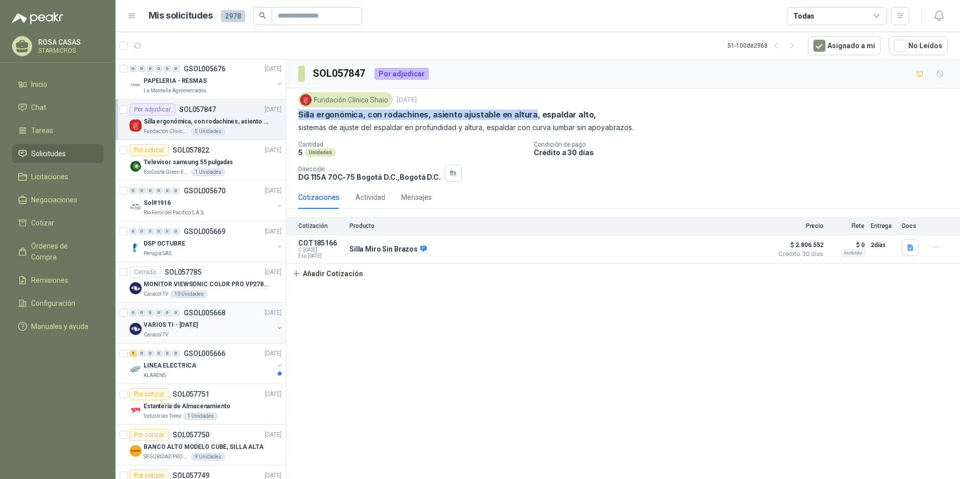
scroll to position [352, 0]
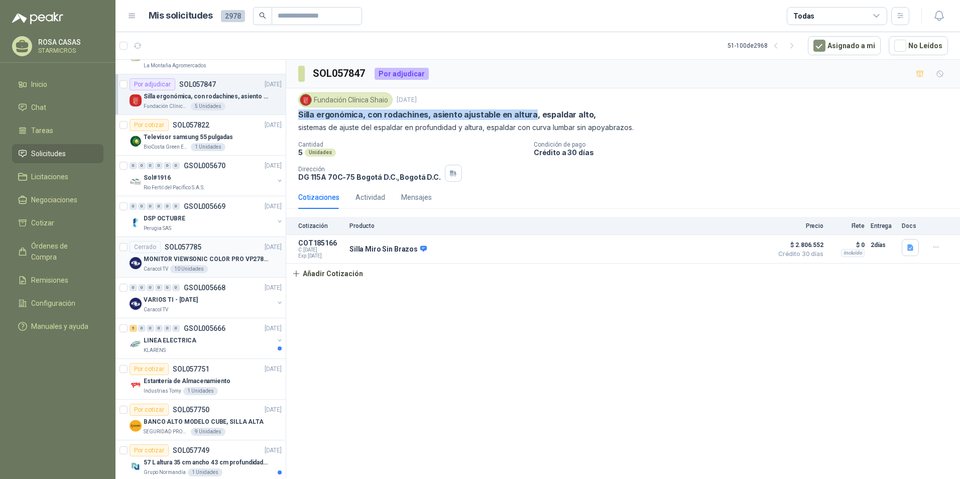
click at [214, 268] on div "Caracol TV 10 Unidades" at bounding box center [213, 269] width 138 height 8
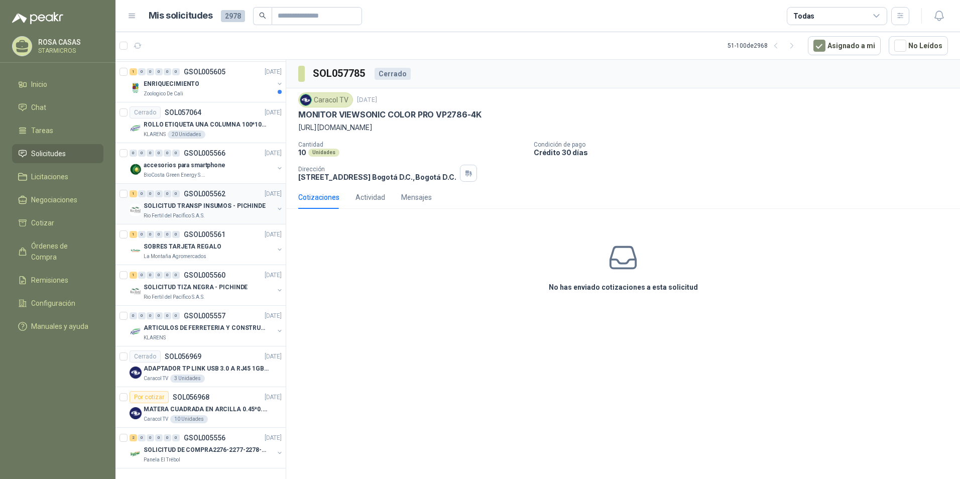
scroll to position [1715, 0]
click at [789, 43] on button "button" at bounding box center [792, 46] width 16 height 16
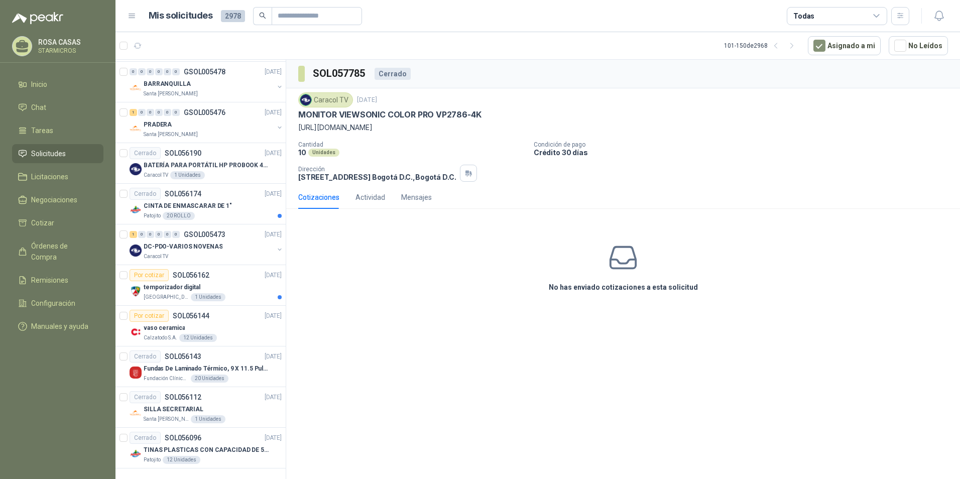
scroll to position [1633, 0]
click at [239, 244] on div "DC-PDO-VARIOS NOVENAS" at bounding box center [209, 247] width 130 height 12
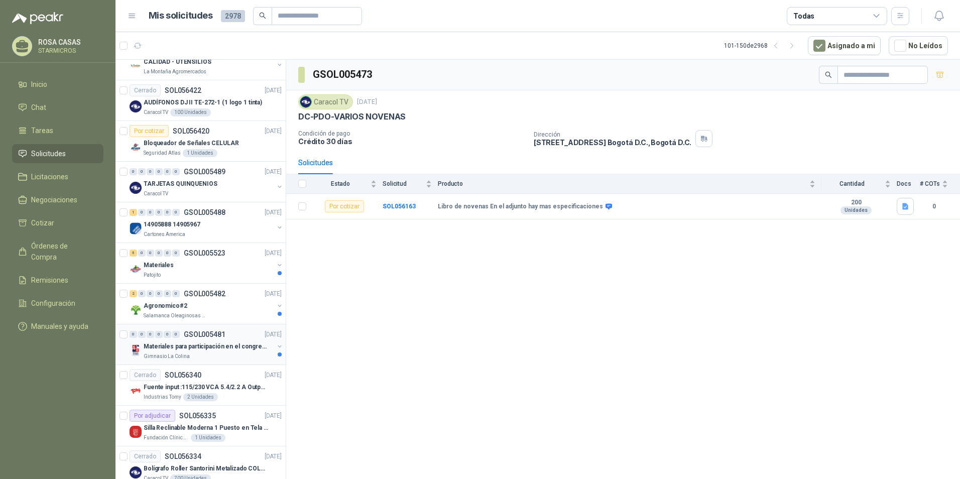
scroll to position [1055, 0]
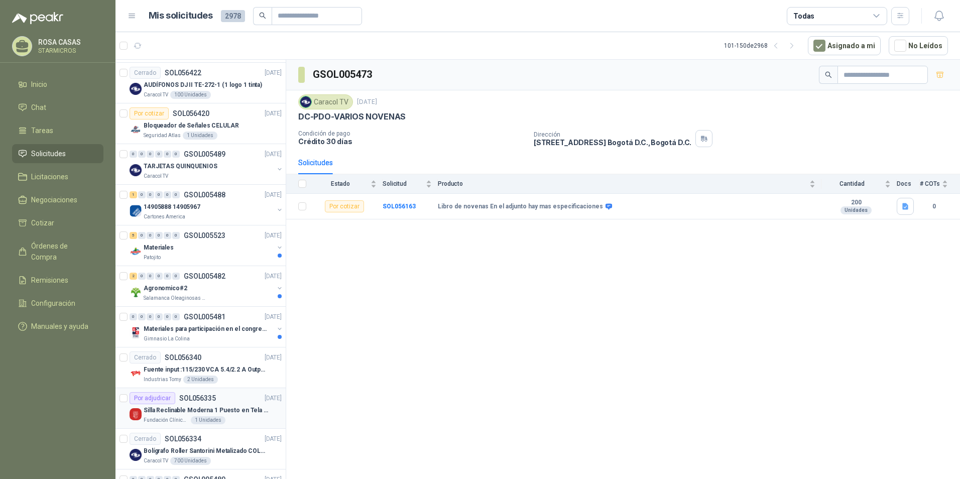
click at [220, 405] on div "Silla Reclinable Moderna 1 Puesto en Tela Mecánica Praxis Elite Living" at bounding box center [213, 410] width 138 height 12
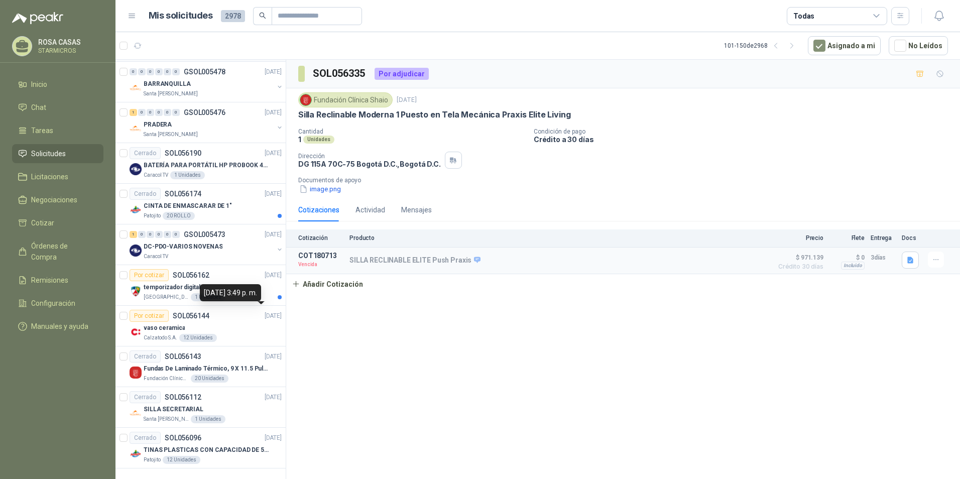
scroll to position [1633, 0]
click at [795, 48] on icon "button" at bounding box center [792, 46] width 9 height 9
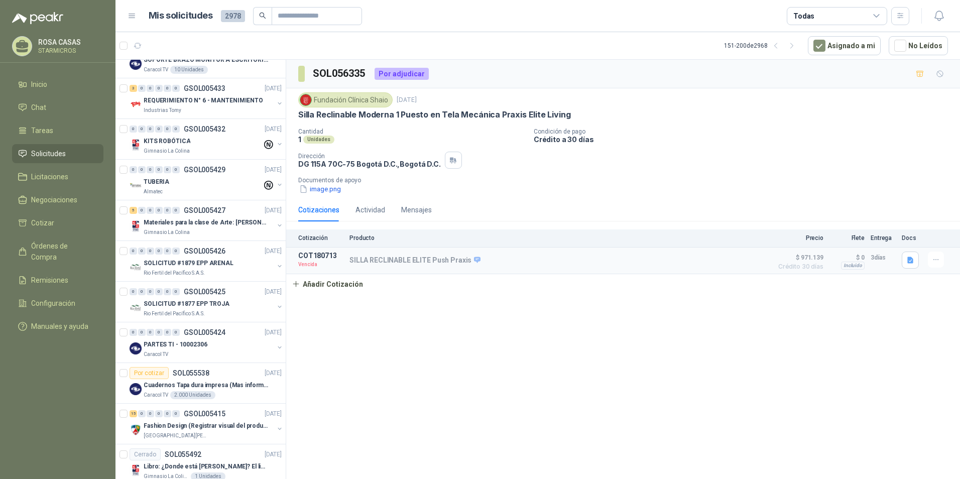
scroll to position [0, 0]
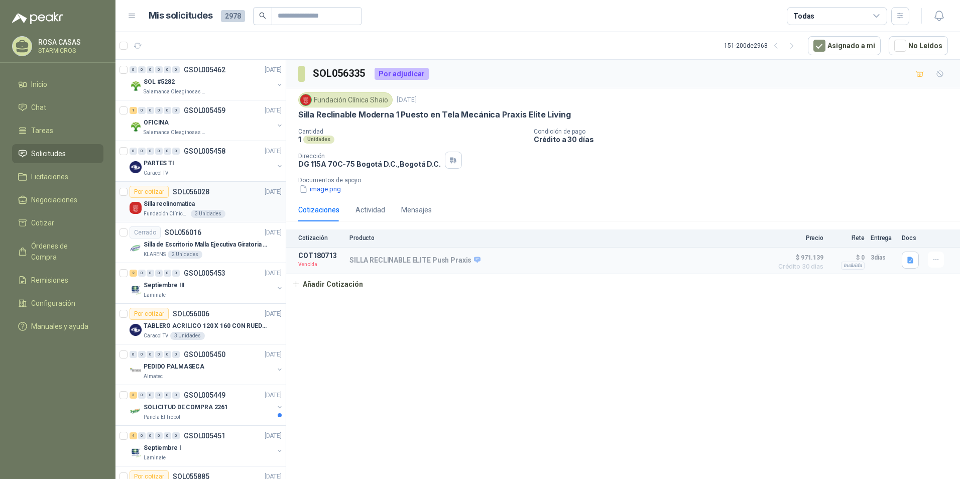
click at [217, 196] on div "Por cotizar SOL056028 [DATE]" at bounding box center [206, 192] width 152 height 12
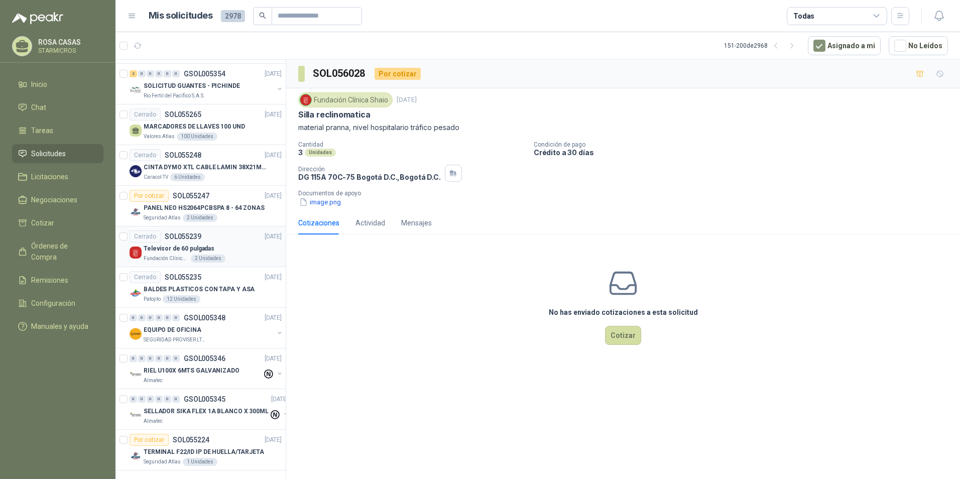
scroll to position [1633, 0]
click at [232, 253] on div "Fundación Clínica Shaio 2 Unidades" at bounding box center [213, 257] width 138 height 8
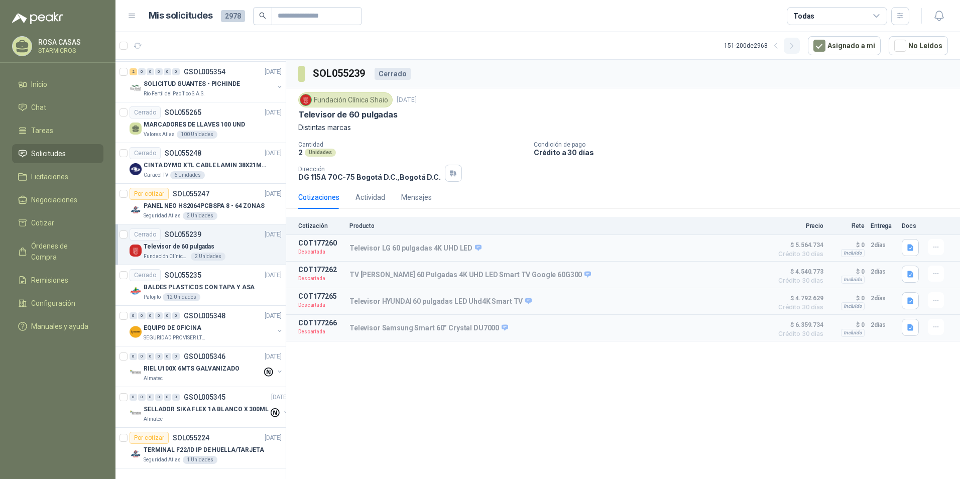
click at [800, 52] on button "button" at bounding box center [792, 46] width 16 height 16
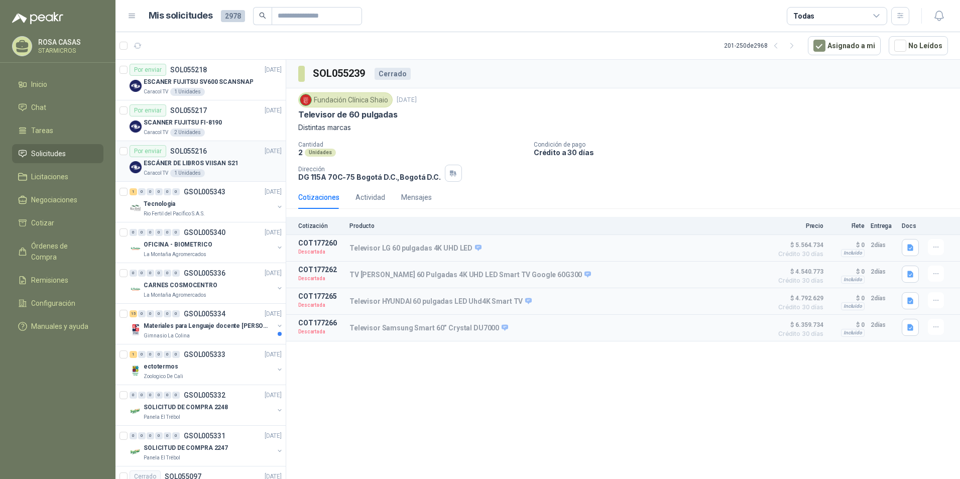
click at [220, 162] on p "ESCÁNER DE LIBROS VIISAN S21" at bounding box center [191, 164] width 95 height 10
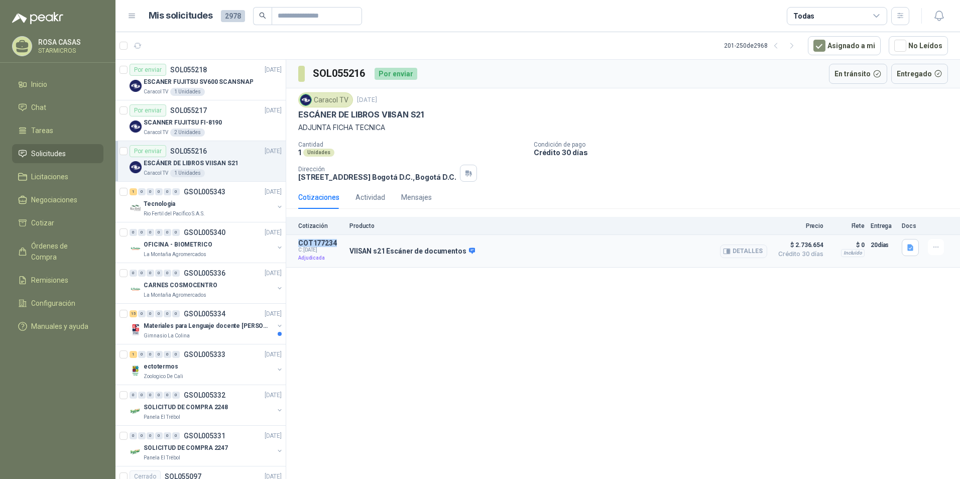
drag, startPoint x: 336, startPoint y: 241, endPoint x: 297, endPoint y: 240, distance: 39.2
click at [297, 240] on article "COT177234 C: [DATE] Adjudicada VIISAN s21 Escáner de documentos Detalles $ 2.73…" at bounding box center [623, 251] width 674 height 33
drag, startPoint x: 300, startPoint y: 115, endPoint x: 428, endPoint y: 109, distance: 128.2
click at [428, 109] on div "Caracol TV [DATE] ESCÁNER DE LIBROS VIISAN S21 ADJUNTA FICHA TECNICA" at bounding box center [623, 112] width 650 height 41
click at [205, 122] on p "SCANNER FUJITSU FI-8190" at bounding box center [183, 123] width 78 height 10
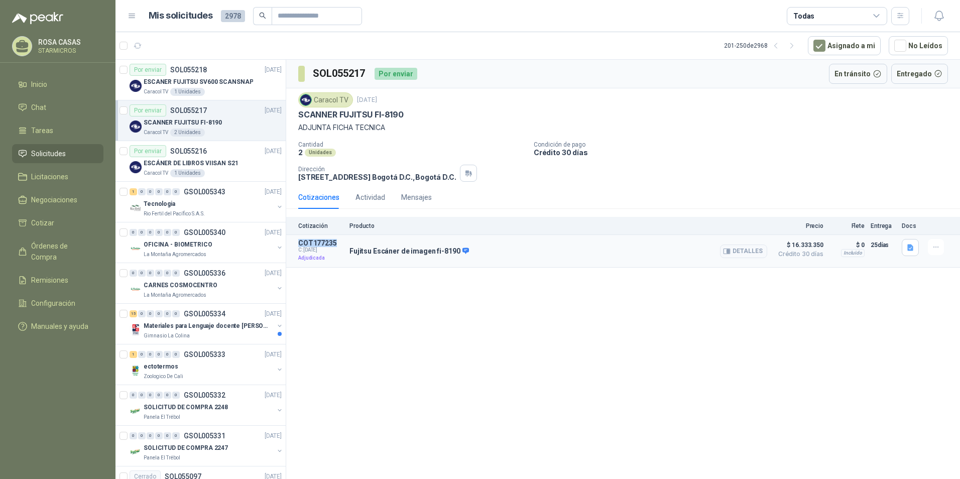
drag, startPoint x: 336, startPoint y: 244, endPoint x: 290, endPoint y: 245, distance: 46.2
click at [290, 245] on article "COT177235 C: [DATE] Adjudicada Fujitsu Escáner de imagen fi-8190 Detalles $ 16.…" at bounding box center [623, 251] width 674 height 33
drag, startPoint x: 402, startPoint y: 113, endPoint x: 298, endPoint y: 118, distance: 104.0
click at [298, 118] on p "SCANNER FUJITSU FI-8190" at bounding box center [350, 114] width 105 height 11
click at [189, 65] on div "Por enviar SOL055218" at bounding box center [168, 70] width 77 height 12
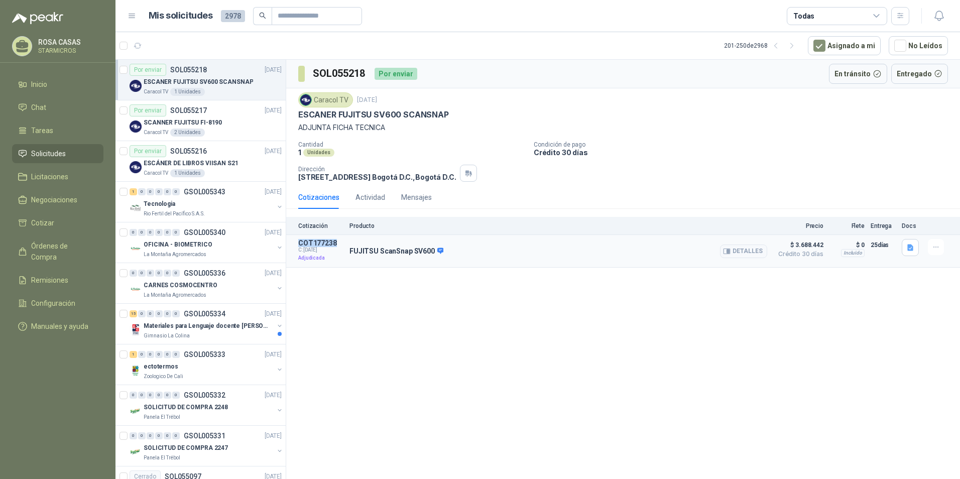
drag, startPoint x: 338, startPoint y: 243, endPoint x: 297, endPoint y: 243, distance: 41.2
click at [297, 243] on article "COT177238 C: [DATE] Adjudicada FUJITSU ScanSnap SV600 Detalles $ 3.688.442 Créd…" at bounding box center [623, 251] width 674 height 33
drag, startPoint x: 298, startPoint y: 116, endPoint x: 444, endPoint y: 120, distance: 145.7
click at [444, 120] on p "ESCANER FUJITSU SV600 SCANSNAP" at bounding box center [373, 114] width 151 height 11
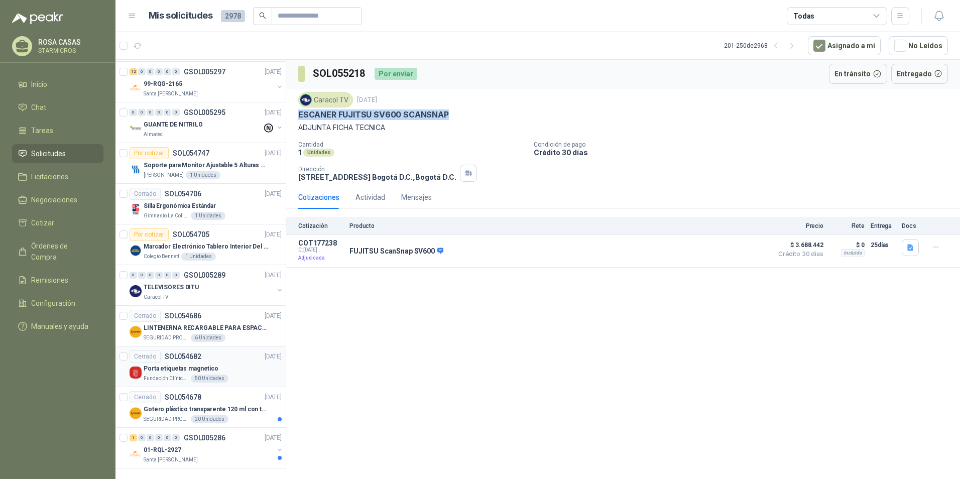
scroll to position [1633, 0]
click at [796, 48] on icon "button" at bounding box center [792, 46] width 9 height 9
